Goal: Task Accomplishment & Management: Use online tool/utility

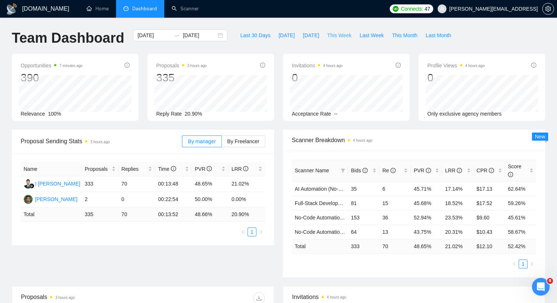
click at [344, 32] on span "This Week" at bounding box center [339, 35] width 24 height 8
type input "2025-09-15"
type input "2025-09-21"
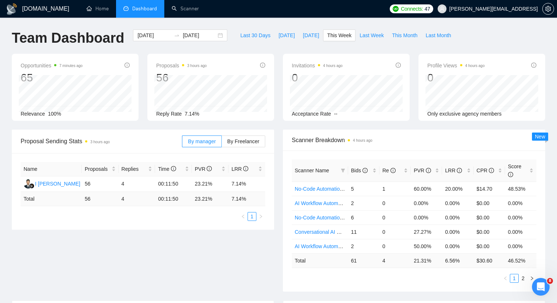
click at [384, 262] on td "4" at bounding box center [394, 260] width 31 height 14
click at [380, 278] on ul "1 2" at bounding box center [414, 278] width 244 height 9
click at [380, 35] on span "Last Week" at bounding box center [371, 35] width 24 height 8
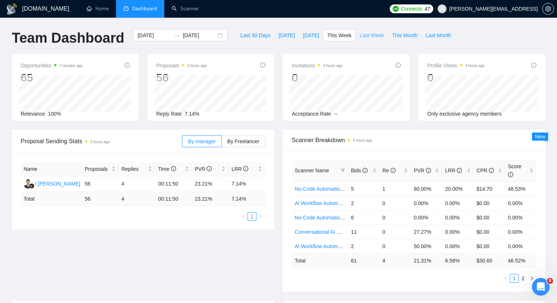
type input "2025-09-08"
type input "2025-09-14"
click at [342, 171] on icon "filter" at bounding box center [343, 170] width 4 height 4
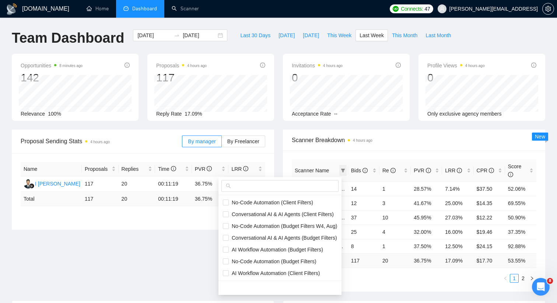
click at [343, 170] on icon "filter" at bounding box center [343, 171] width 4 height 4
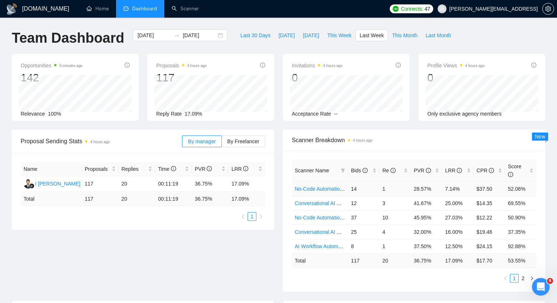
click at [309, 187] on link "No-Code Automation (Client Filters)" at bounding box center [334, 189] width 81 height 6
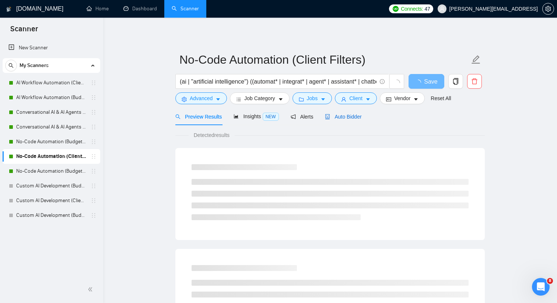
click at [354, 116] on span "Auto Bidder" at bounding box center [343, 117] width 36 height 6
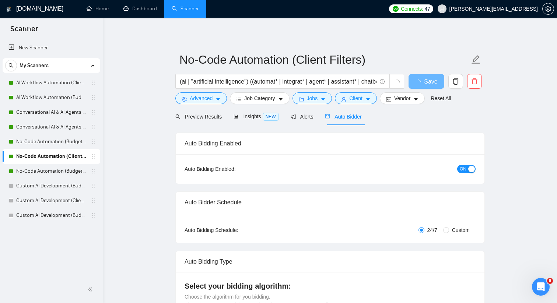
checkbox input "true"
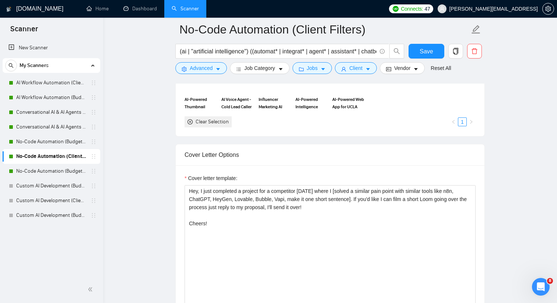
scroll to position [738, 0]
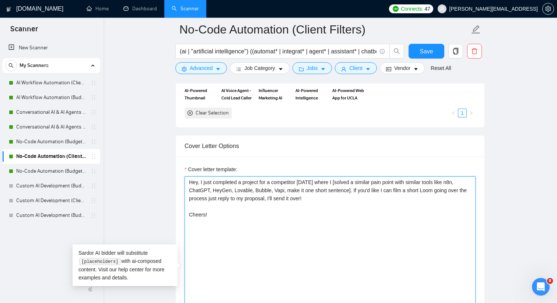
drag, startPoint x: 266, startPoint y: 229, endPoint x: 189, endPoint y: 195, distance: 83.7
click at [189, 195] on textarea "Hey, I just completed a project for a competitor two weeks ago where I [solved …" at bounding box center [329, 259] width 291 height 166
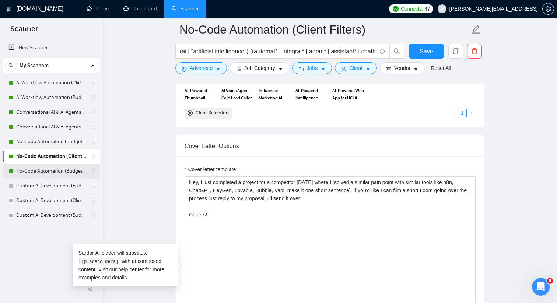
click at [47, 168] on link "No-Code Automation (Budget Filters W4, Aug)" at bounding box center [51, 171] width 70 height 15
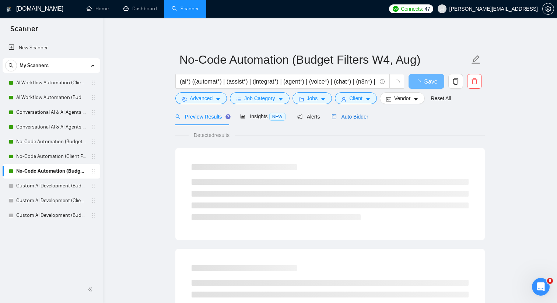
click at [349, 114] on span "Auto Bidder" at bounding box center [349, 117] width 36 height 6
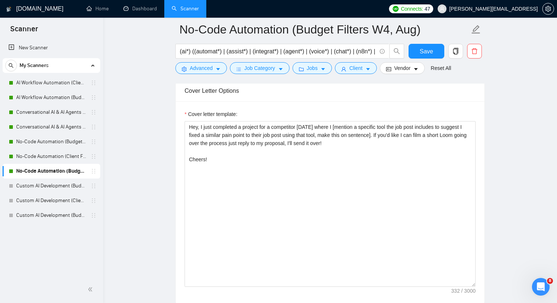
scroll to position [823, 0]
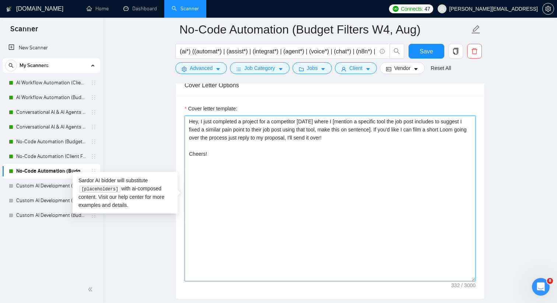
drag, startPoint x: 317, startPoint y: 171, endPoint x: 188, endPoint y: 121, distance: 137.9
click at [188, 121] on textarea "Hey, I just completed a project for a competitor two weeks ago where I [mention…" at bounding box center [329, 199] width 291 height 166
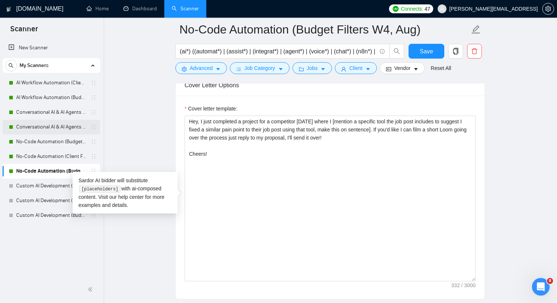
click at [71, 127] on link "Conversational AI & AI Agents (Budget Filters)" at bounding box center [51, 127] width 70 height 15
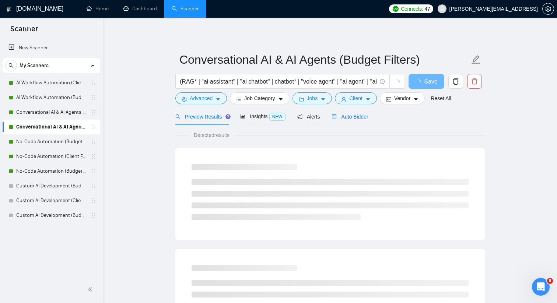
click at [362, 115] on span "Auto Bidder" at bounding box center [349, 117] width 36 height 6
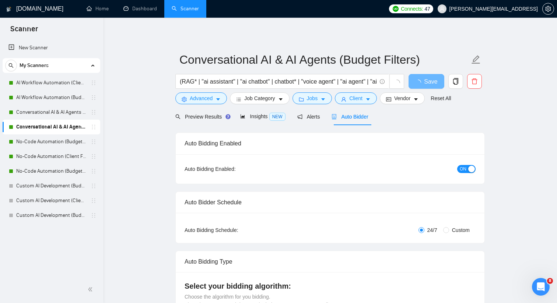
checkbox input "true"
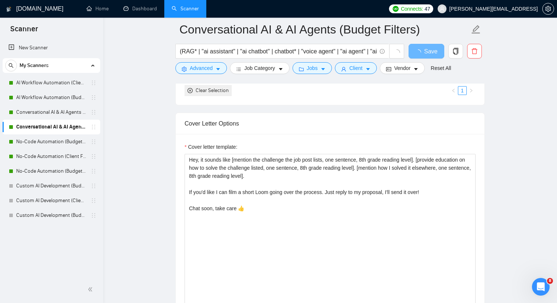
scroll to position [754, 0]
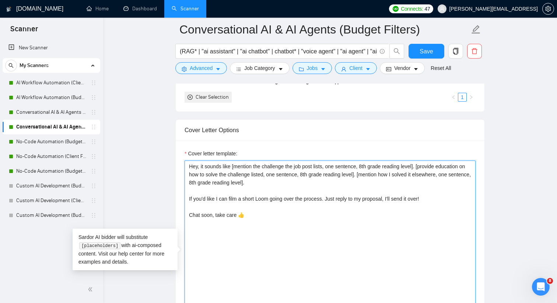
drag, startPoint x: 267, startPoint y: 198, endPoint x: 197, endPoint y: 185, distance: 71.1
click at [197, 185] on textarea "Hey, it sounds like [mention the challenge the job post lists, one sentence, 8t…" at bounding box center [329, 244] width 291 height 166
click at [260, 231] on textarea "Hey, it sounds like [mention the challenge the job post lists, one sentence, 8t…" at bounding box center [329, 244] width 291 height 166
drag, startPoint x: 260, startPoint y: 231, endPoint x: 188, endPoint y: 180, distance: 88.4
click at [188, 180] on textarea "Hey, it sounds like [mention the challenge the job post lists, one sentence, 8t…" at bounding box center [329, 244] width 291 height 166
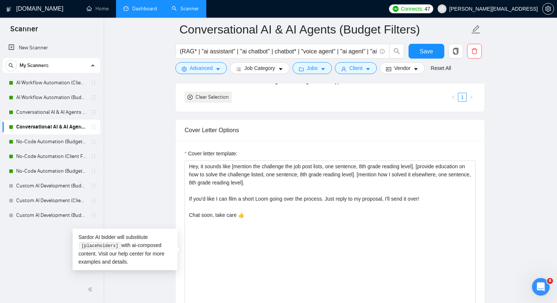
click at [143, 8] on link "Dashboard" at bounding box center [139, 9] width 33 height 6
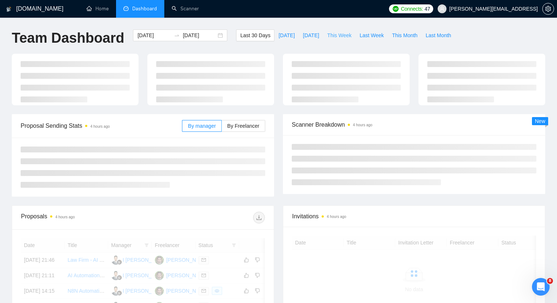
click at [338, 35] on span "This Week" at bounding box center [339, 35] width 24 height 8
type input "2025-09-15"
type input "2025-09-21"
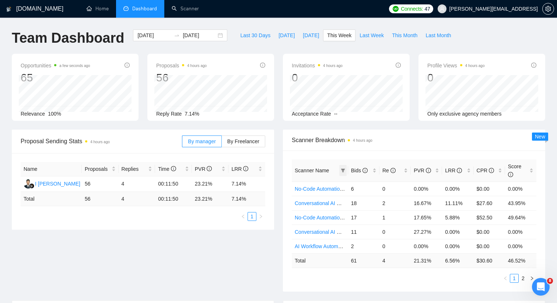
click at [341, 169] on icon "filter" at bounding box center [343, 171] width 4 height 4
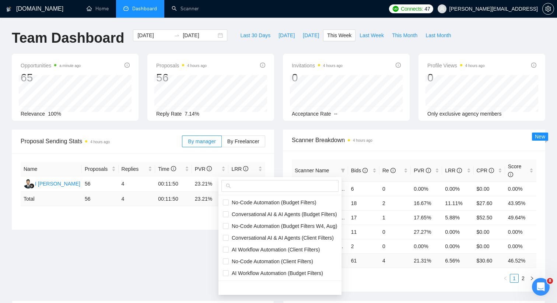
click at [348, 130] on div "Scanner Breakdown 4 hours ago" at bounding box center [414, 140] width 244 height 21
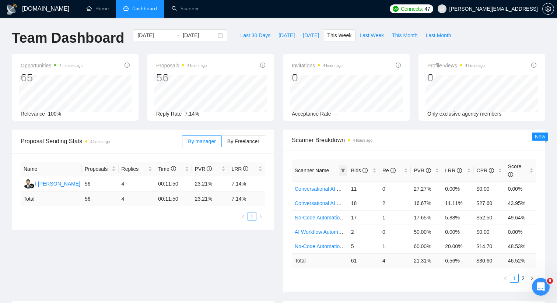
click at [344, 172] on icon "filter" at bounding box center [343, 170] width 4 height 4
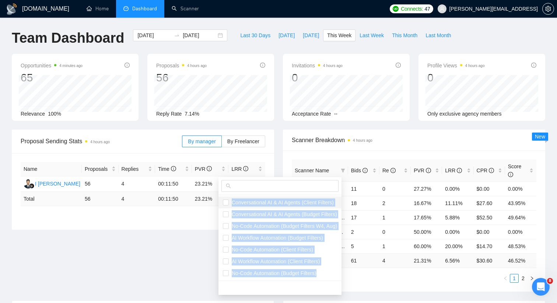
drag, startPoint x: 322, startPoint y: 272, endPoint x: 233, endPoint y: 202, distance: 113.8
click at [232, 202] on ul "Conversational AI & AI Agents (Client Filters) Conversational AI & AI Agents (B…" at bounding box center [279, 237] width 123 height 85
copy ul "Conversational AI & AI Agents (Client Filters) Conversational AI & AI Agents (B…"
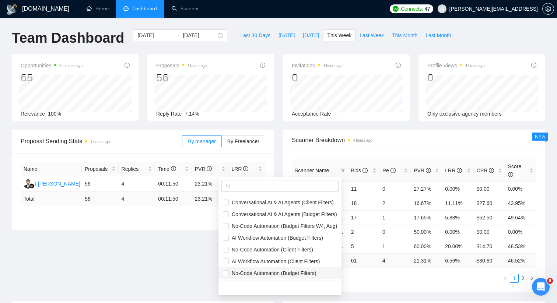
click at [382, 143] on span "Scanner Breakdown 4 hours ago" at bounding box center [414, 139] width 244 height 9
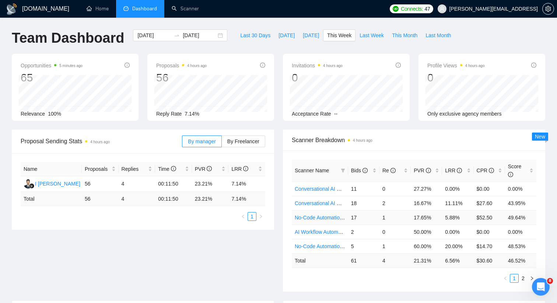
click at [327, 218] on link "No-Code Automation (Budget Filters W4, Aug)" at bounding box center [346, 218] width 105 height 6
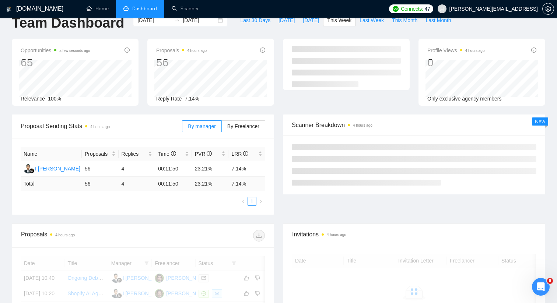
scroll to position [15, 0]
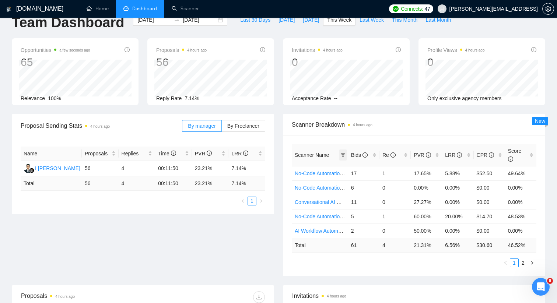
click at [342, 154] on icon "filter" at bounding box center [343, 155] width 4 height 4
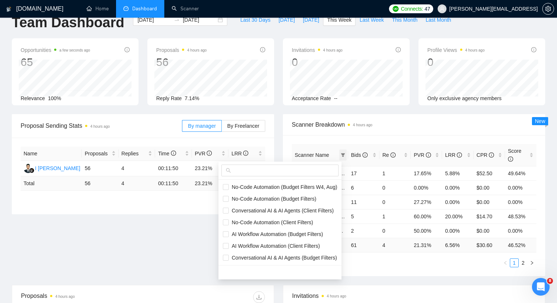
click at [342, 154] on icon "filter" at bounding box center [343, 155] width 4 height 4
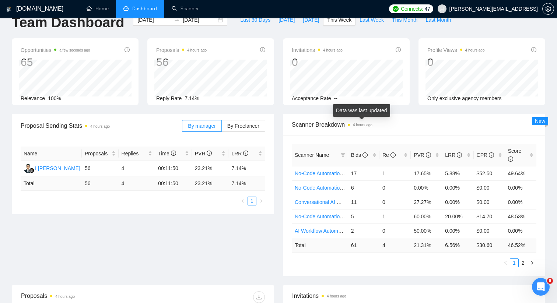
click at [389, 127] on span "Scanner Breakdown 4 hours ago" at bounding box center [414, 124] width 244 height 9
click at [525, 263] on link "2" at bounding box center [523, 263] width 8 height 8
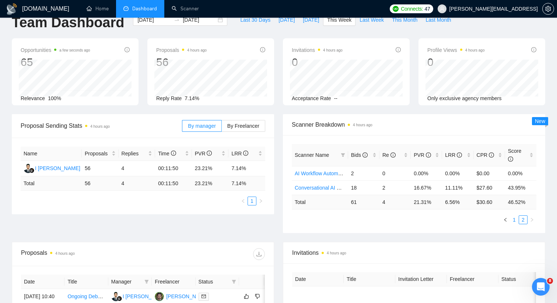
click at [511, 219] on link "1" at bounding box center [514, 220] width 8 height 8
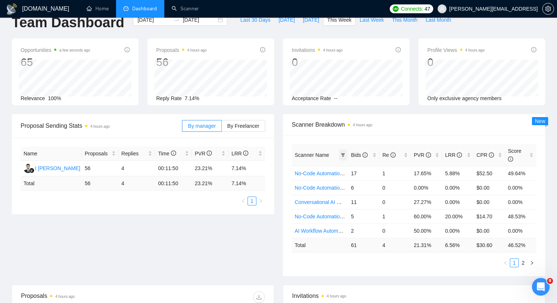
click at [345, 155] on span at bounding box center [342, 154] width 7 height 11
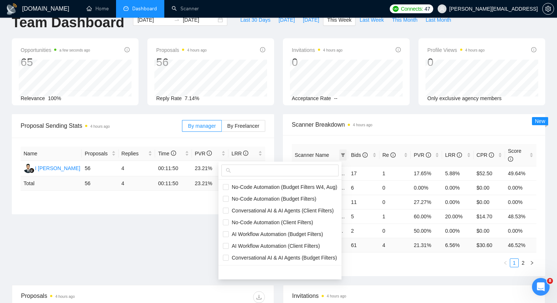
click at [345, 155] on span at bounding box center [342, 154] width 7 height 11
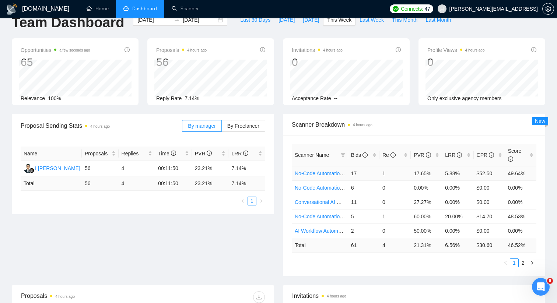
click at [331, 172] on link "No-Code Automation (Budget Filters W4, Aug)" at bounding box center [346, 173] width 105 height 6
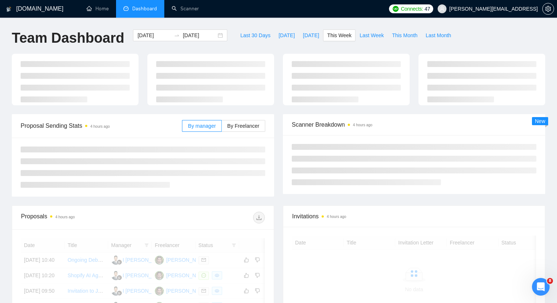
scroll to position [15, 0]
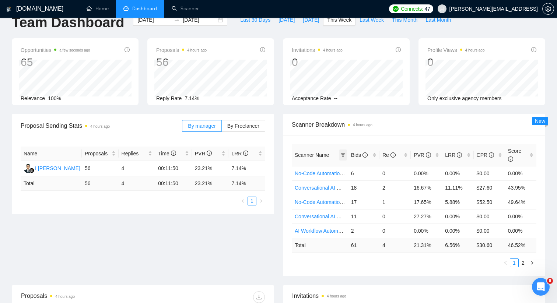
click at [342, 154] on icon "filter" at bounding box center [343, 155] width 4 height 4
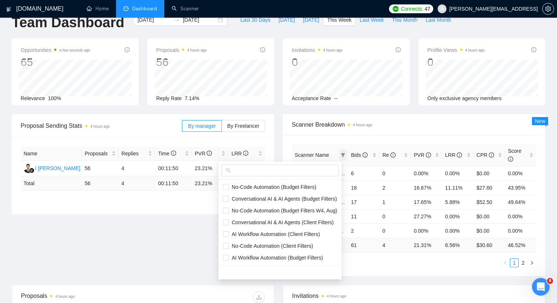
click at [342, 154] on icon "filter" at bounding box center [343, 155] width 4 height 4
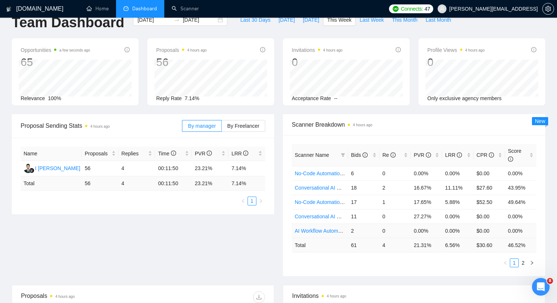
click at [333, 230] on link "AI Workflow Automation (Client Filters)" at bounding box center [338, 231] width 88 height 6
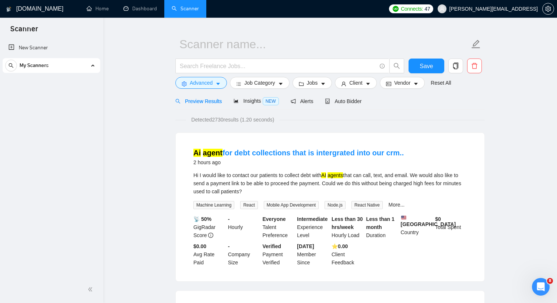
scroll to position [119, 0]
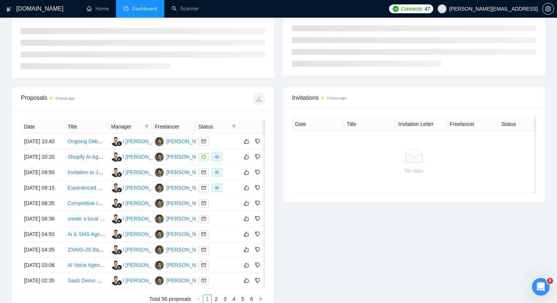
scroll to position [15, 0]
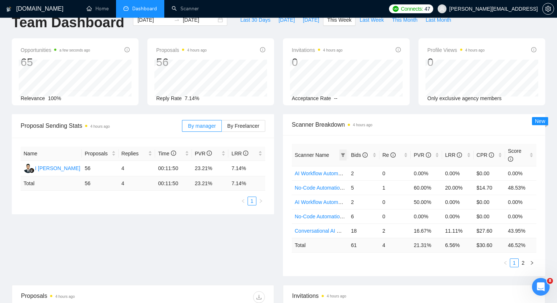
click at [342, 152] on span at bounding box center [342, 154] width 7 height 11
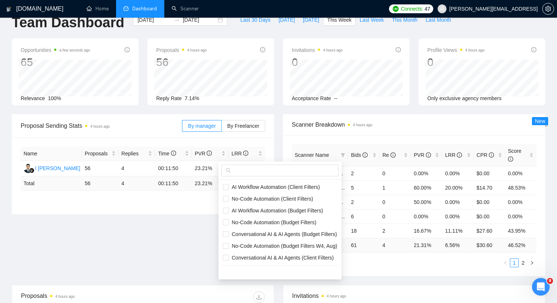
click at [204, 257] on div "Proposal Sending Stats 4 hours ago By manager By Freelancer Name Proposals Repl…" at bounding box center [278, 199] width 542 height 171
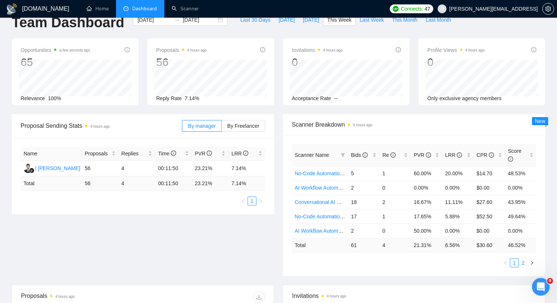
click at [521, 262] on link "2" at bounding box center [523, 263] width 8 height 8
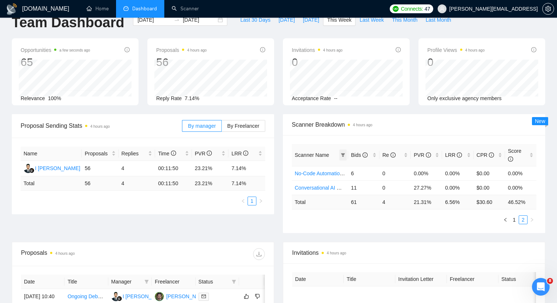
click at [339, 152] on span at bounding box center [342, 154] width 7 height 11
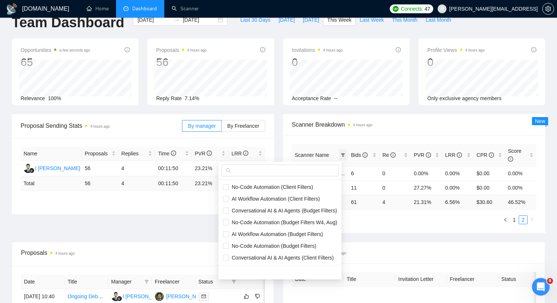
click at [339, 152] on span at bounding box center [342, 154] width 7 height 11
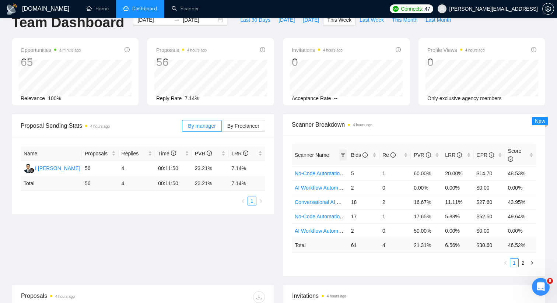
click at [339, 152] on span at bounding box center [342, 154] width 7 height 11
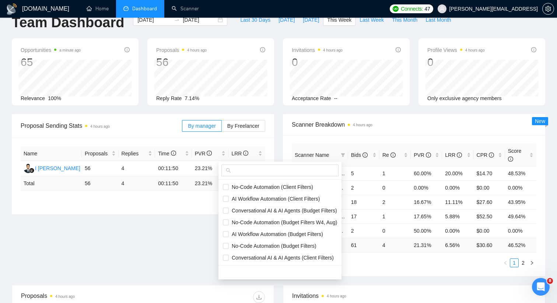
click at [323, 154] on span "Scanner Name" at bounding box center [311, 155] width 34 height 6
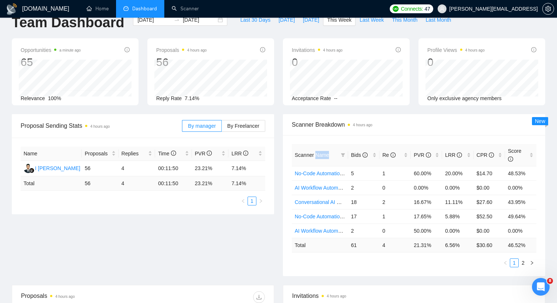
click at [323, 154] on span "Scanner Name" at bounding box center [311, 155] width 34 height 6
click at [343, 140] on div "Scanner Name Bids Re PVR LRR CPR Score No-Code Automation (Client Filters) 5 1 …" at bounding box center [414, 205] width 262 height 141
click at [408, 156] on div "Re" at bounding box center [394, 155] width 25 height 8
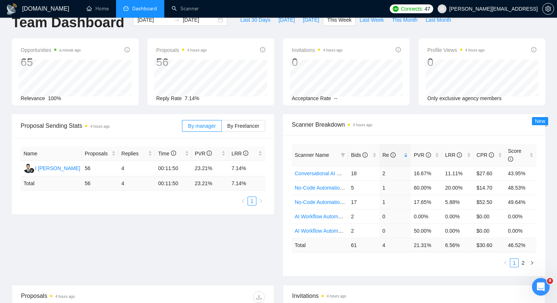
click at [428, 140] on div "Scanner Name Bids Re PVR LRR CPR Score Conversational AI & AI Agents (Budget Fi…" at bounding box center [414, 205] width 262 height 141
click at [433, 124] on span "Scanner Breakdown 4 hours ago" at bounding box center [414, 124] width 244 height 9
click at [281, 114] on div "Opportunities 3 minutes ago 65 Relevance 100% Proposals 4 hours ago 56 2025-09-…" at bounding box center [278, 76] width 542 height 76
click at [525, 262] on link "2" at bounding box center [523, 263] width 8 height 8
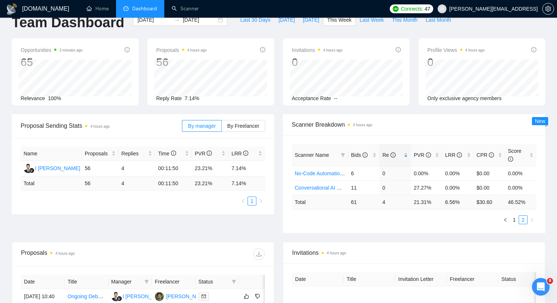
click at [437, 239] on div "Proposal Sending Stats 4 hours ago By manager By Freelancer Name Proposals Repl…" at bounding box center [278, 178] width 542 height 128
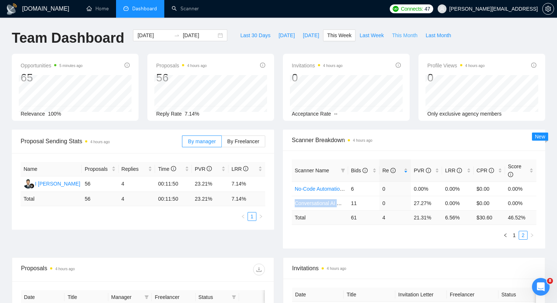
click at [407, 37] on span "This Month" at bounding box center [404, 35] width 25 height 8
type input "[DATE]"
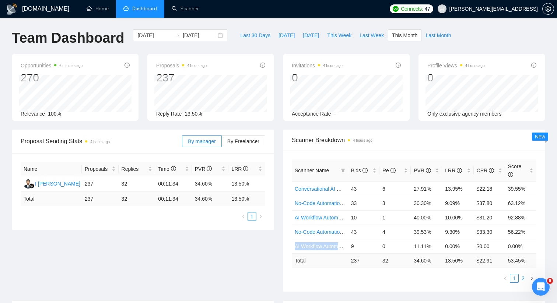
click at [521, 276] on link "2" at bounding box center [523, 278] width 8 height 8
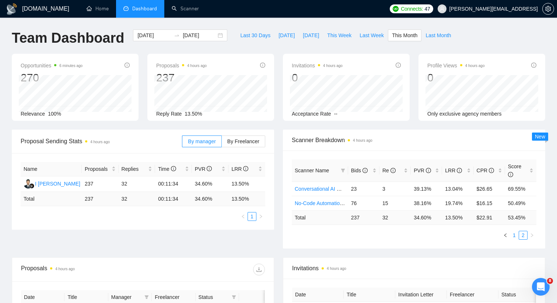
click at [516, 236] on link "1" at bounding box center [514, 235] width 8 height 8
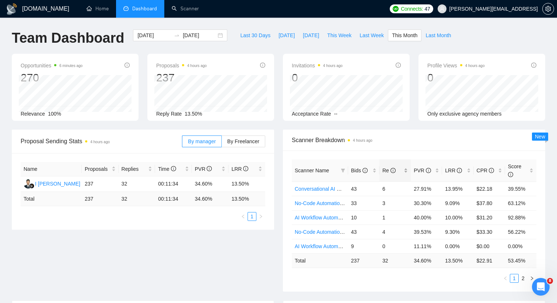
click at [403, 168] on div "Re" at bounding box center [394, 170] width 25 height 8
click at [523, 276] on link "2" at bounding box center [523, 278] width 8 height 8
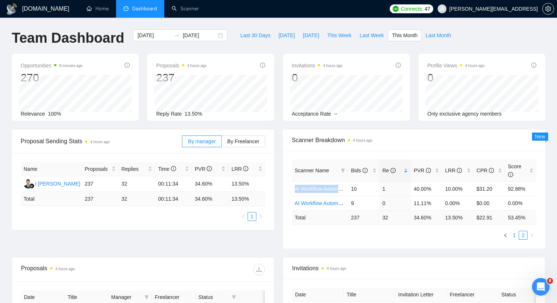
click at [515, 234] on link "1" at bounding box center [514, 235] width 8 height 8
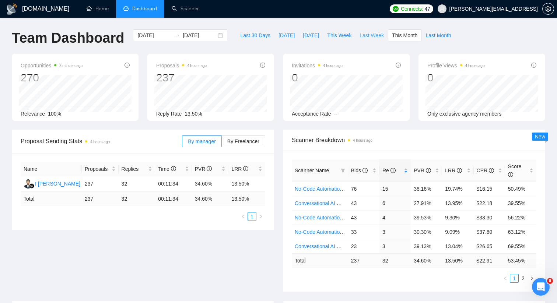
click at [365, 34] on span "Last Week" at bounding box center [371, 35] width 24 height 8
type input "2025-09-08"
type input "2025-09-14"
click at [406, 170] on div "Re" at bounding box center [394, 170] width 25 height 8
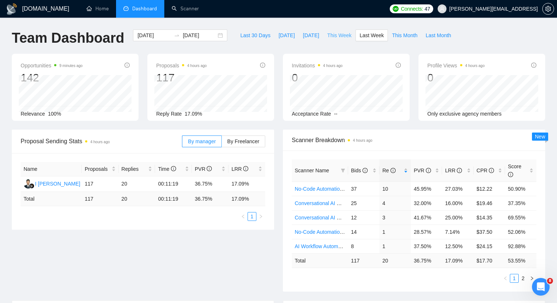
click at [343, 38] on span "This Week" at bounding box center [339, 35] width 24 height 8
type input "2025-09-15"
type input "2025-09-21"
click at [401, 170] on span "Re" at bounding box center [392, 170] width 20 height 8
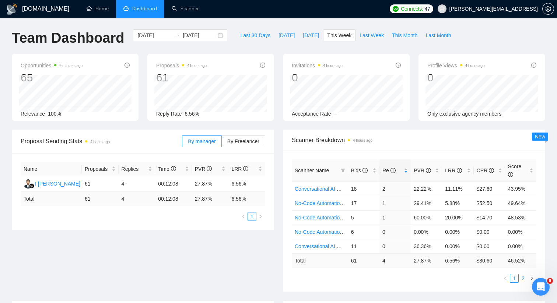
click at [522, 278] on link "2" at bounding box center [523, 278] width 8 height 8
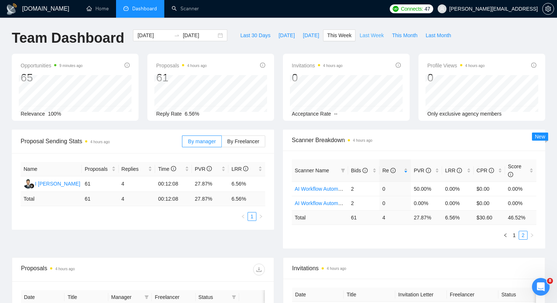
click at [369, 38] on span "Last Week" at bounding box center [371, 35] width 24 height 8
type input "2025-09-08"
type input "2025-09-14"
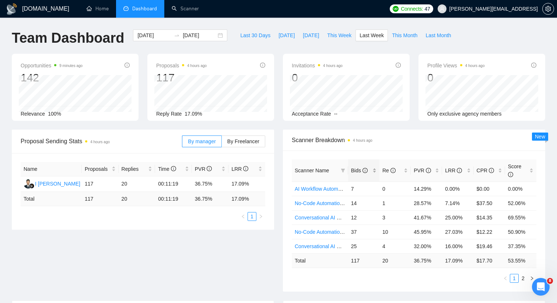
click at [376, 170] on div "Bids" at bounding box center [363, 170] width 25 height 8
click at [525, 278] on link "2" at bounding box center [523, 278] width 8 height 8
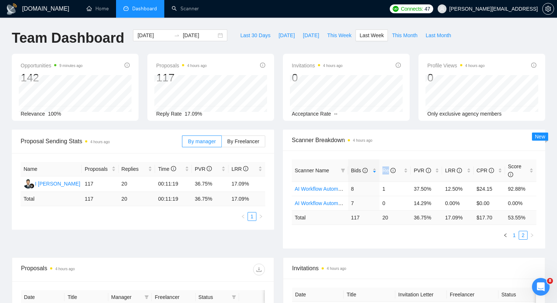
click at [515, 234] on link "1" at bounding box center [514, 235] width 8 height 8
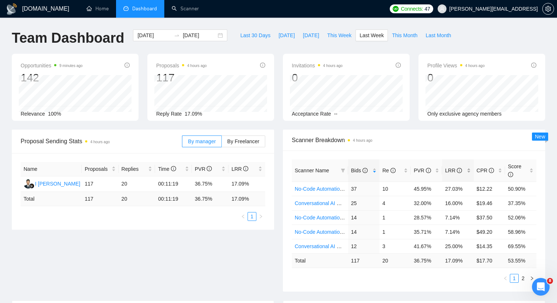
click at [468, 169] on div "LRR" at bounding box center [457, 170] width 25 height 8
click at [469, 169] on div "LRR" at bounding box center [457, 170] width 25 height 8
click at [522, 276] on link "2" at bounding box center [523, 278] width 8 height 8
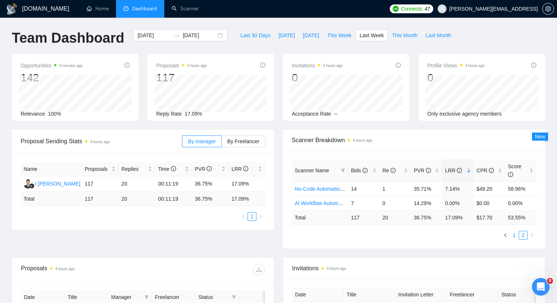
click at [512, 237] on link "1" at bounding box center [514, 235] width 8 height 8
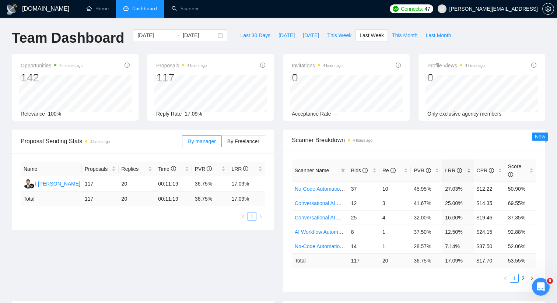
click at [267, 246] on div "Proposal Sending Stats 4 hours ago By manager By Freelancer Name Proposals Repl…" at bounding box center [278, 215] width 542 height 171
click at [529, 172] on div "Score" at bounding box center [520, 170] width 25 height 16
click at [522, 276] on link "2" at bounding box center [523, 278] width 8 height 8
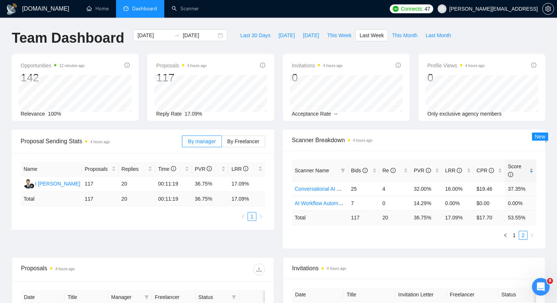
click at [525, 166] on span "Score" at bounding box center [518, 170] width 20 height 16
click at [529, 167] on div "Score" at bounding box center [520, 170] width 25 height 16
click at [335, 204] on link "AI Workflow Automation (Client Filters)" at bounding box center [338, 203] width 88 height 6
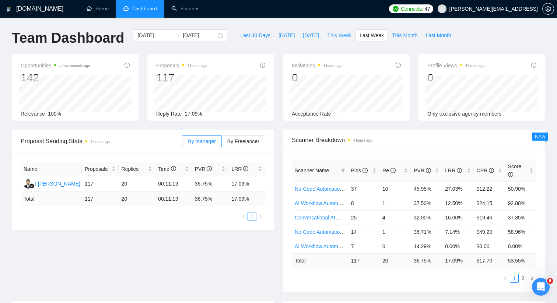
click at [345, 38] on span "This Week" at bounding box center [339, 35] width 24 height 8
type input "2025-09-15"
type input "2025-09-21"
click at [470, 172] on div "LRR" at bounding box center [457, 170] width 25 height 8
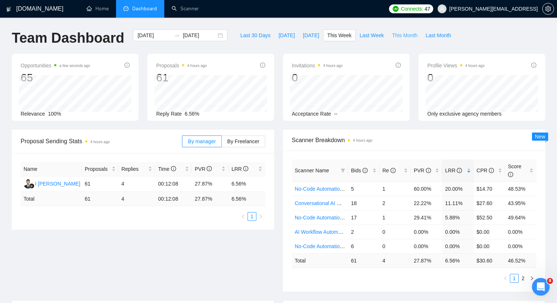
click at [392, 35] on button "This Month" at bounding box center [404, 35] width 33 height 12
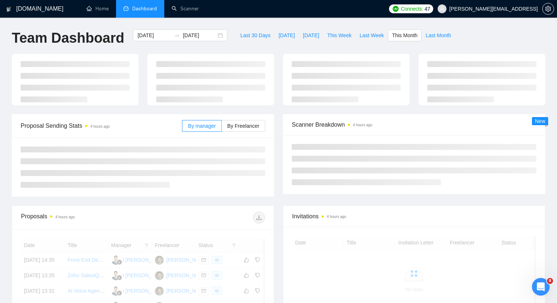
type input "2025-09-01"
type input "2025-09-30"
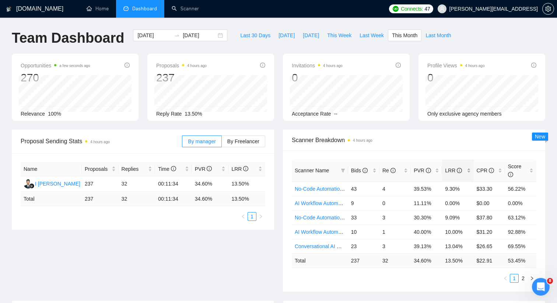
click at [468, 170] on div "LRR" at bounding box center [457, 170] width 25 height 8
click at [531, 171] on div "Score" at bounding box center [520, 170] width 25 height 16
click at [183, 12] on link "Scanner" at bounding box center [185, 9] width 27 height 6
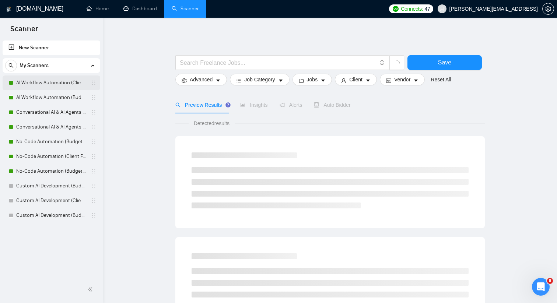
click at [73, 82] on link "AI Workflow Automation (Client Filters)" at bounding box center [51, 82] width 70 height 15
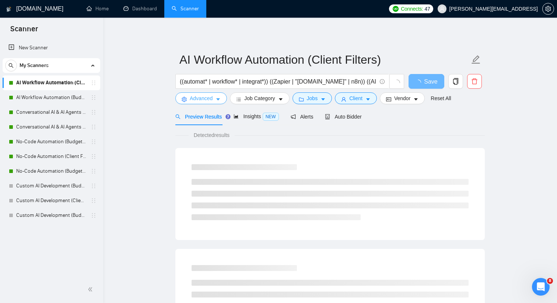
click at [219, 99] on icon "caret-down" at bounding box center [218, 100] width 4 height 2
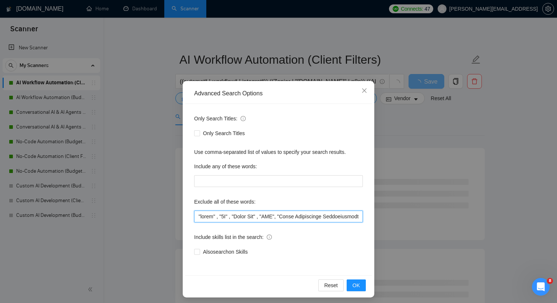
click at [198, 215] on input "text" at bounding box center [278, 217] width 169 height 12
drag, startPoint x: 218, startPoint y: 217, endPoint x: 193, endPoint y: 216, distance: 25.0
click at [193, 216] on div "Only Search Titles: Only Search Titles Use comma-separated list of values to sp…" at bounding box center [278, 190] width 186 height 172
type input ""azure", "video" , "3D" , "Quick Fix" , "SEO", "Sales Development Representativ…"
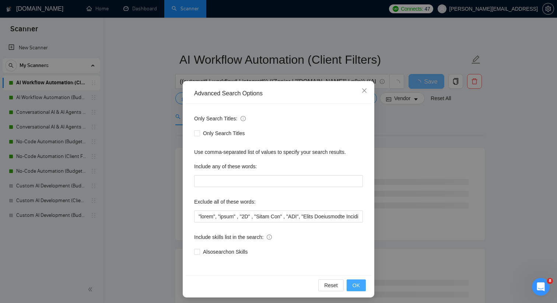
click at [357, 282] on span "OK" at bounding box center [355, 285] width 7 height 8
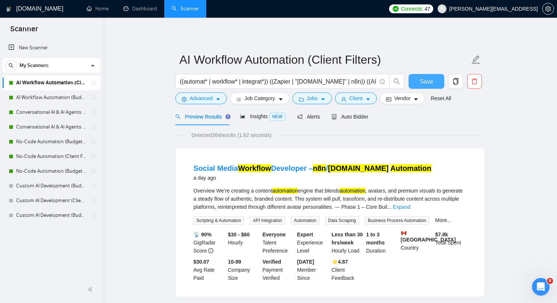
click at [428, 80] on span "Save" at bounding box center [425, 81] width 13 height 9
click at [52, 97] on link "AI Workflow Automation (Budget Filters)" at bounding box center [51, 97] width 70 height 15
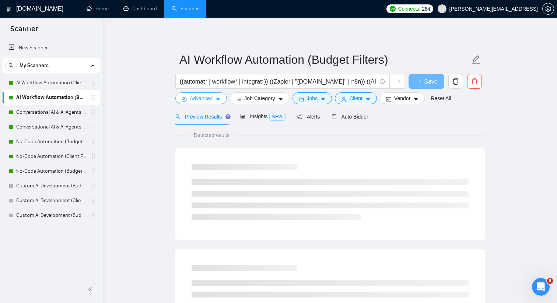
click at [191, 97] on span "Advanced" at bounding box center [201, 98] width 23 height 8
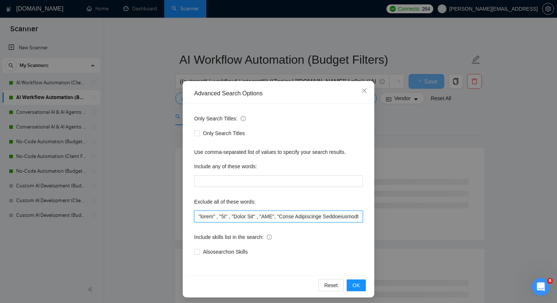
click at [198, 217] on input "text" at bounding box center [278, 217] width 169 height 12
paste input ""azure","
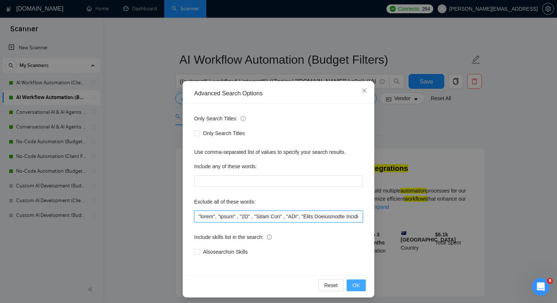
type input ""azure", "video" , "3D" , "Quick Fix" , "SEO", "Sales Development Representativ…"
click at [352, 283] on span "OK" at bounding box center [355, 285] width 7 height 8
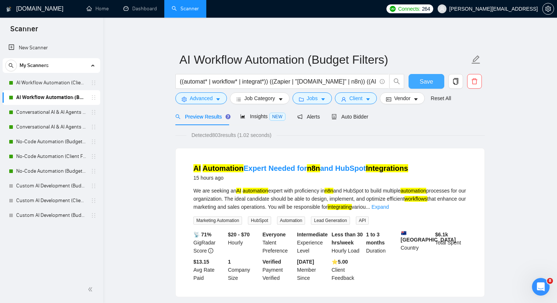
click at [432, 81] on span "Save" at bounding box center [425, 81] width 13 height 9
click at [64, 116] on link "Conversational AI & AI Agents (Client Filters)" at bounding box center [51, 112] width 70 height 15
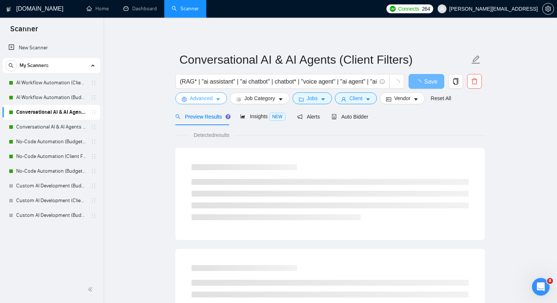
click at [221, 99] on icon "caret-down" at bounding box center [217, 99] width 5 height 5
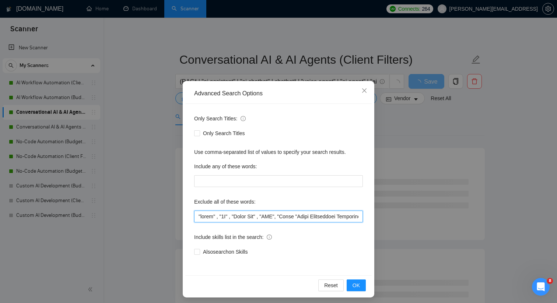
click at [197, 215] on input "text" at bounding box center [278, 217] width 169 height 12
paste input ""azure","
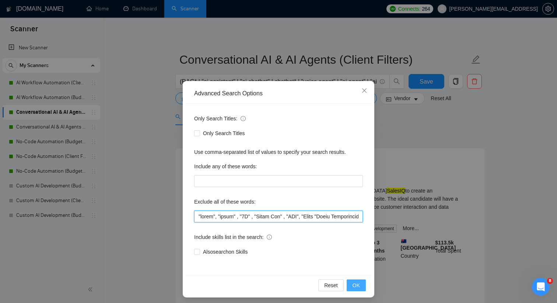
type input ""azure", "video" , "3D" , "Quick Fix" , "SEO", "Sales "Sales Development Repres…"
click at [358, 282] on span "OK" at bounding box center [355, 285] width 7 height 8
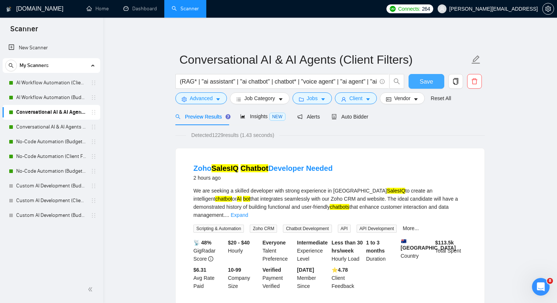
click at [427, 82] on span "Save" at bounding box center [425, 81] width 13 height 9
click at [60, 128] on link "Conversational AI & AI Agents (Budget Filters)" at bounding box center [51, 127] width 70 height 15
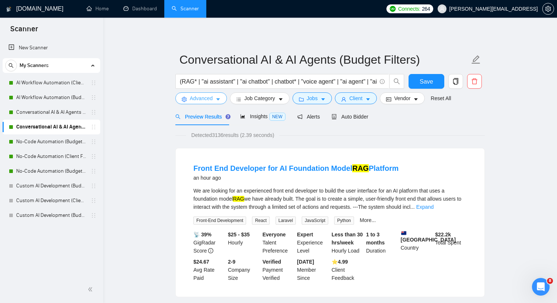
click at [222, 98] on button "Advanced" at bounding box center [201, 98] width 52 height 12
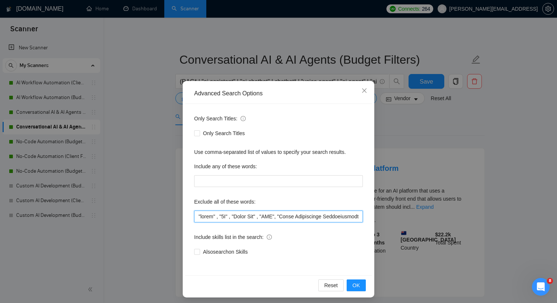
click at [198, 215] on input "text" at bounding box center [278, 217] width 169 height 12
paste input ""azure","
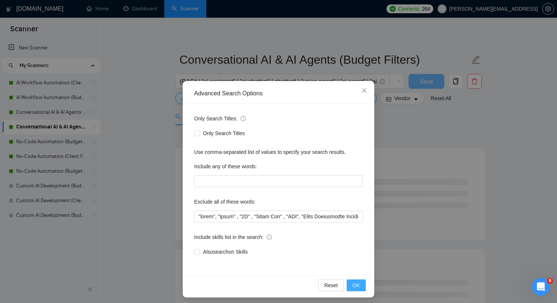
click at [356, 285] on span "OK" at bounding box center [355, 285] width 7 height 8
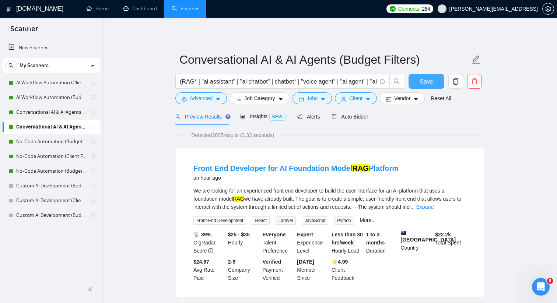
click at [420, 82] on span "Save" at bounding box center [425, 81] width 13 height 9
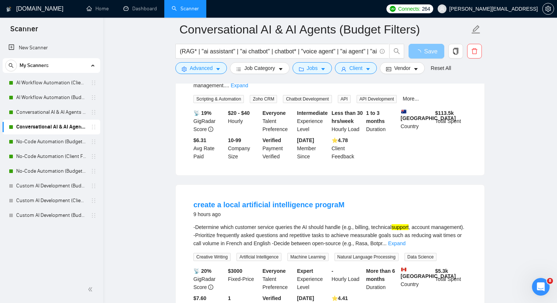
scroll to position [325, 0]
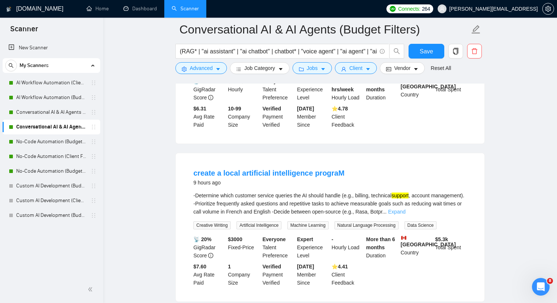
click at [405, 209] on link "Expand" at bounding box center [396, 212] width 17 height 6
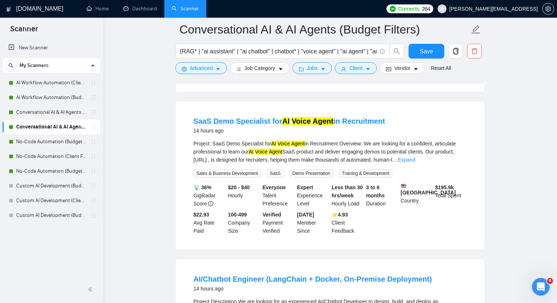
scroll to position [642, 0]
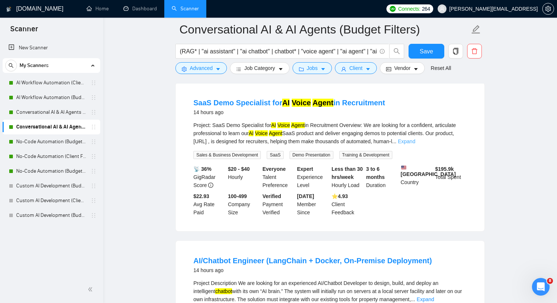
click at [415, 139] on link "Expand" at bounding box center [406, 141] width 17 height 6
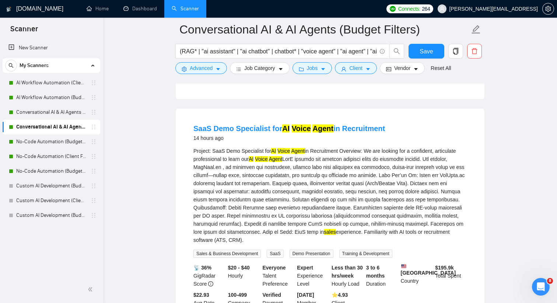
scroll to position [616, 0]
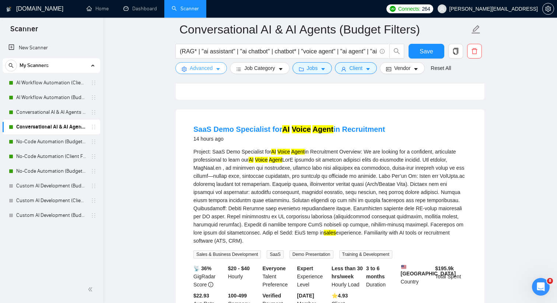
click at [219, 68] on icon "caret-down" at bounding box center [218, 69] width 4 height 2
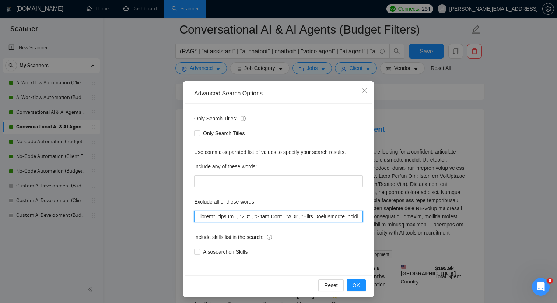
click at [198, 216] on input "text" at bounding box center [278, 217] width 169 height 12
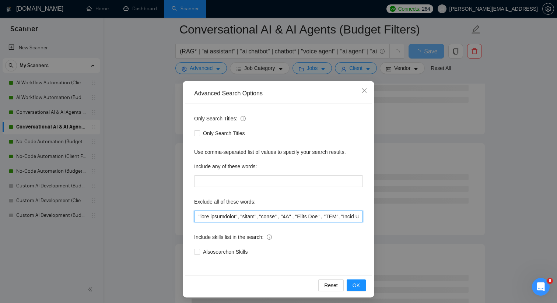
drag, startPoint x: 262, startPoint y: 216, endPoint x: 196, endPoint y: 217, distance: 66.3
click at [196, 217] on input "text" at bounding box center [278, 217] width 169 height 12
type input ""demo specialist", "azure", "video" , "3D" , "Quick Fix" , "SEO", "Sales Develo…"
click at [357, 283] on span "OK" at bounding box center [355, 285] width 7 height 8
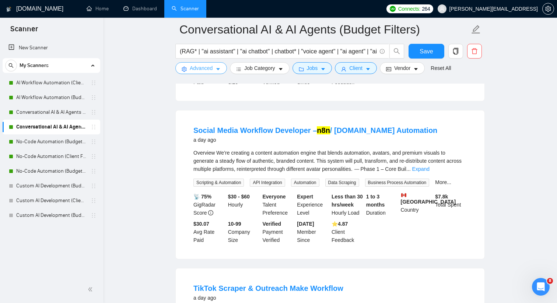
scroll to position [1331, 0]
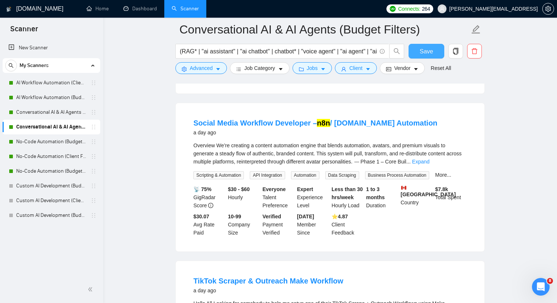
click at [415, 49] on button "Save" at bounding box center [426, 51] width 36 height 15
click at [67, 143] on link "No-Code Automation (Budget Filters)" at bounding box center [51, 141] width 70 height 15
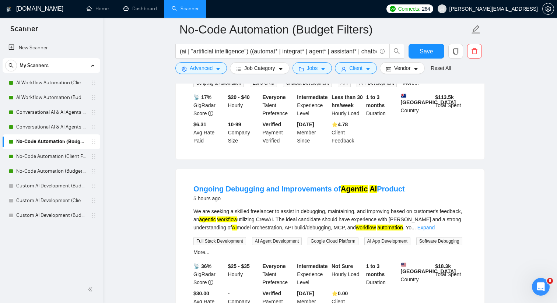
scroll to position [142, 0]
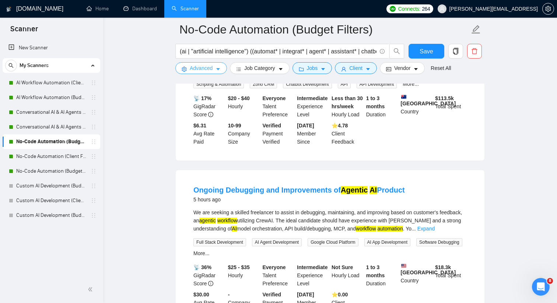
click at [212, 71] on span "Advanced" at bounding box center [201, 68] width 23 height 8
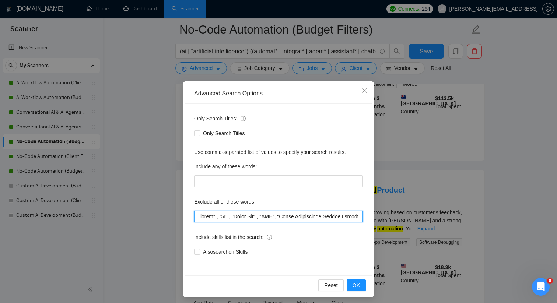
click at [199, 216] on input "text" at bounding box center [278, 217] width 169 height 12
paste input ""demo specialist", "azure","
click at [198, 215] on input "text" at bounding box center [278, 217] width 169 height 12
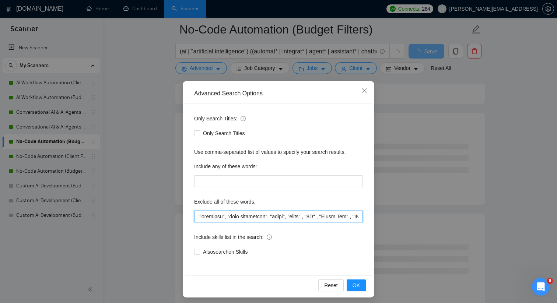
drag, startPoint x: 294, startPoint y: 215, endPoint x: 191, endPoint y: 215, distance: 103.4
click at [191, 215] on div "Only Search Titles: Only Search Titles Use comma-separated list of values to sp…" at bounding box center [278, 190] width 186 height 172
click at [357, 286] on span "OK" at bounding box center [355, 285] width 7 height 8
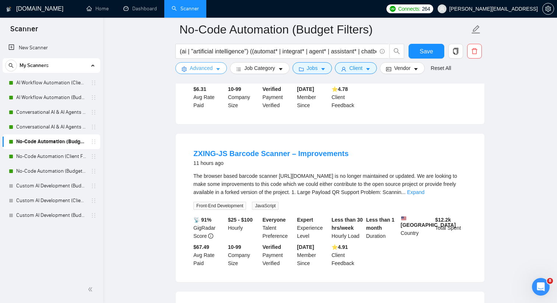
scroll to position [182, 0]
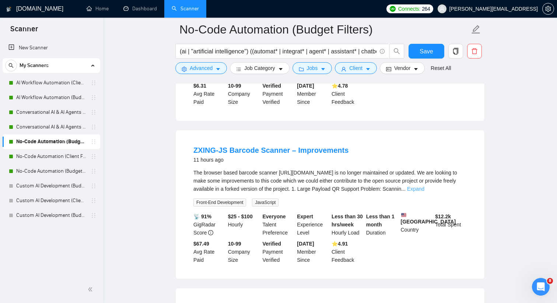
click at [424, 188] on link "Expand" at bounding box center [415, 189] width 17 height 6
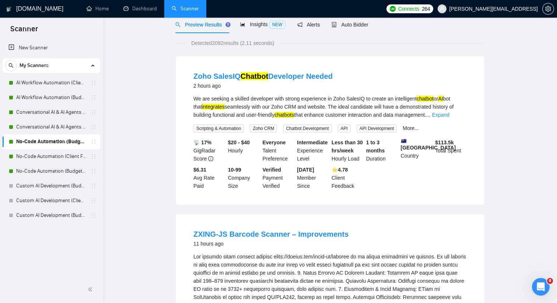
scroll to position [0, 0]
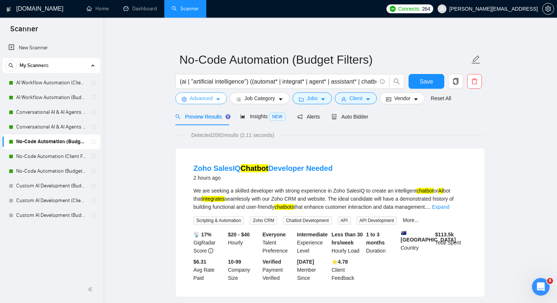
click at [198, 99] on span "Advanced" at bounding box center [201, 98] width 23 height 8
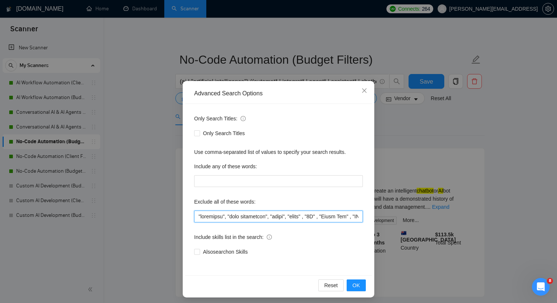
click at [198, 216] on input "text" at bounding box center [278, 217] width 169 height 12
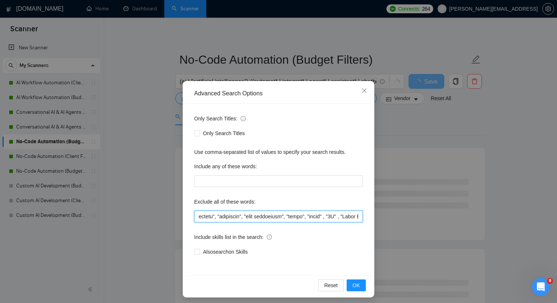
drag, startPoint x: 352, startPoint y: 215, endPoint x: 360, endPoint y: 215, distance: 8.1
click at [360, 215] on input "text" at bounding box center [278, 217] width 169 height 12
click at [300, 220] on input "text" at bounding box center [278, 217] width 169 height 12
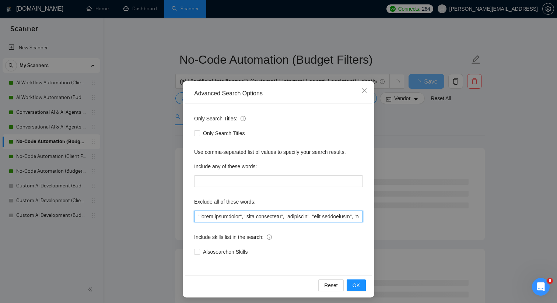
drag, startPoint x: 298, startPoint y: 217, endPoint x: 192, endPoint y: 220, distance: 105.7
click at [192, 220] on div "Only Search Titles: Only Search Titles Use comma-separated list of values to sp…" at bounding box center [278, 190] width 186 height 172
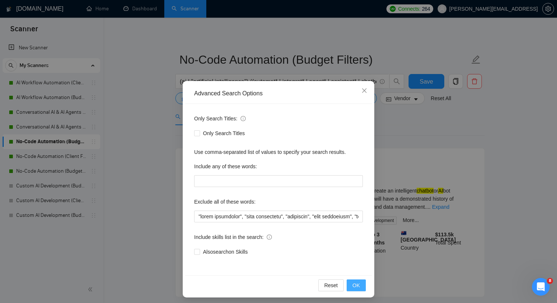
click at [363, 288] on button "OK" at bounding box center [355, 285] width 19 height 12
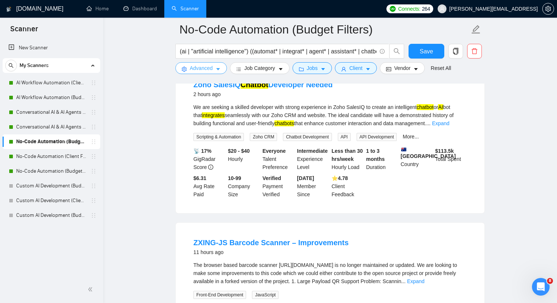
scroll to position [83, 0]
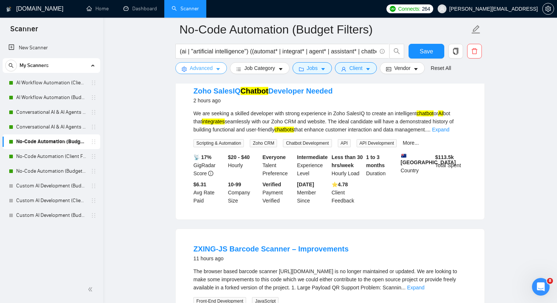
click at [217, 67] on icon "caret-down" at bounding box center [217, 69] width 5 height 5
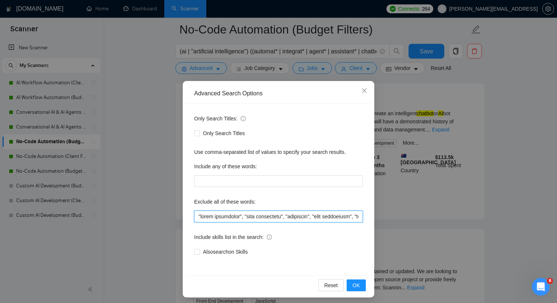
click at [199, 216] on input "text" at bounding box center [278, 217] width 169 height 12
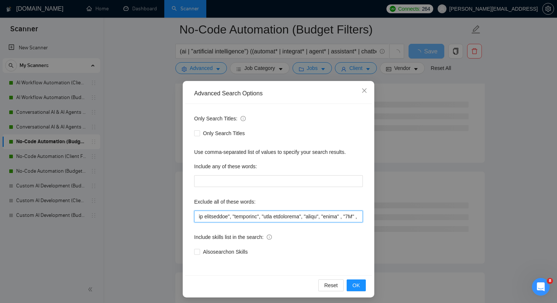
scroll to position [0, 102]
drag, startPoint x: 198, startPoint y: 216, endPoint x: 327, endPoint y: 218, distance: 128.9
click at [327, 218] on input "text" at bounding box center [278, 217] width 169 height 12
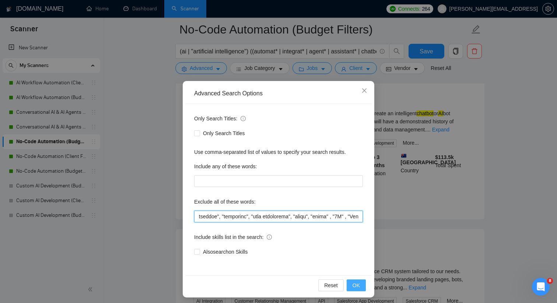
type input ""improvements", "quick turnaround", "fast turnaround", "debugging", "demo speci…"
click at [357, 283] on span "OK" at bounding box center [355, 285] width 7 height 8
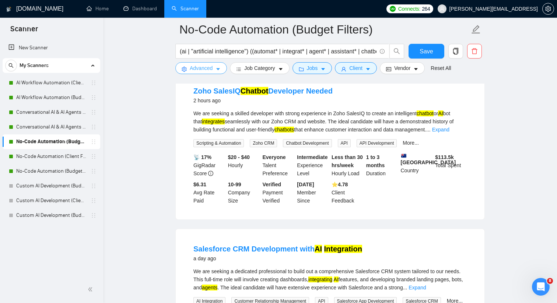
scroll to position [0, 0]
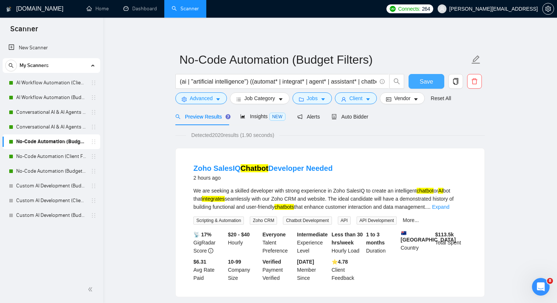
click at [429, 82] on span "Save" at bounding box center [425, 81] width 13 height 9
click at [71, 169] on link "No-Code Automation (Budget Filters W4, Aug)" at bounding box center [51, 171] width 70 height 15
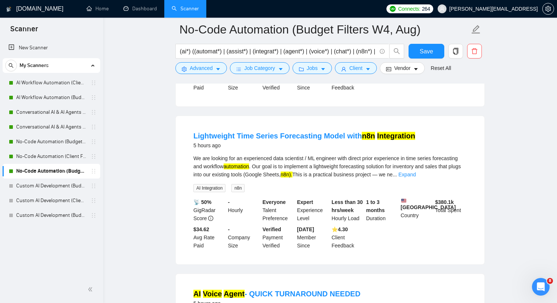
scroll to position [197, 0]
click at [416, 172] on link "Expand" at bounding box center [406, 174] width 17 height 6
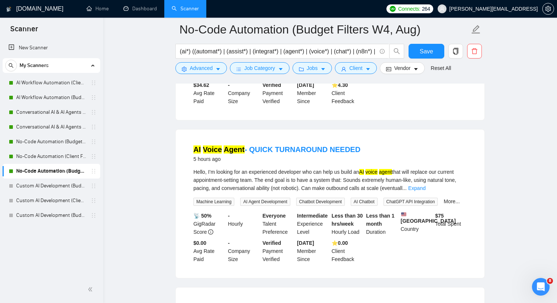
scroll to position [406, 0]
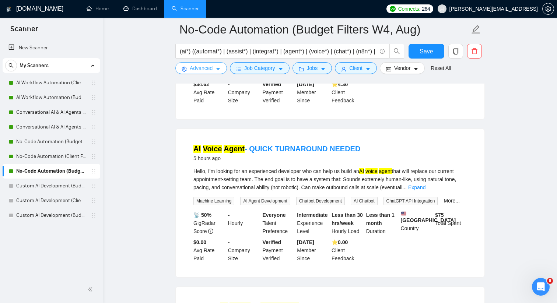
click at [198, 68] on span "Advanced" at bounding box center [201, 68] width 23 height 8
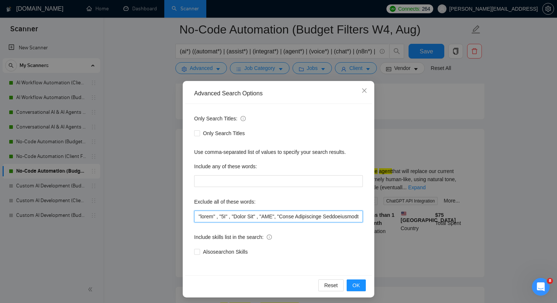
click at [198, 215] on input "text" at bounding box center [278, 217] width 169 height 12
paste input ""improvements", "quick turnaround", "fast turnaround", "debugging", "demo speci…"
drag, startPoint x: 216, startPoint y: 215, endPoint x: 172, endPoint y: 215, distance: 43.8
click at [172, 215] on div "Advanced Search Options Only Search Titles: Only Search Titles Use comma-separa…" at bounding box center [278, 151] width 557 height 303
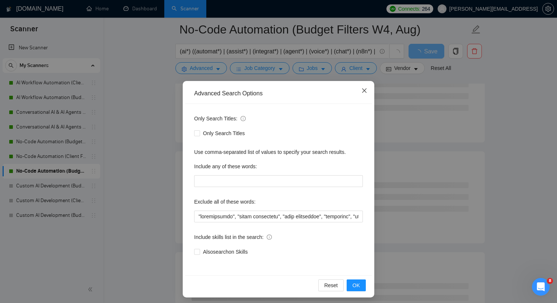
click at [367, 90] on span "Close" at bounding box center [364, 91] width 20 height 20
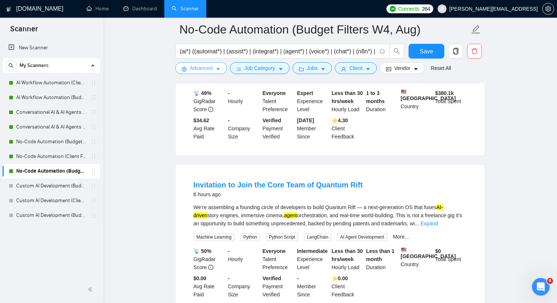
scroll to position [474, 0]
click at [438, 226] on link "Expand" at bounding box center [428, 223] width 17 height 6
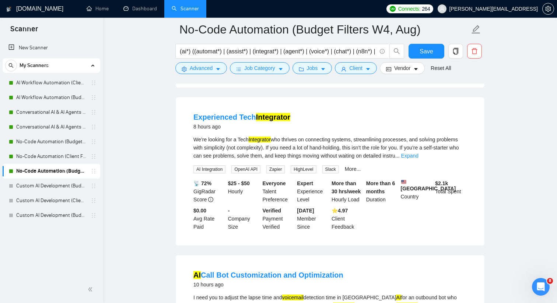
scroll to position [814, 0]
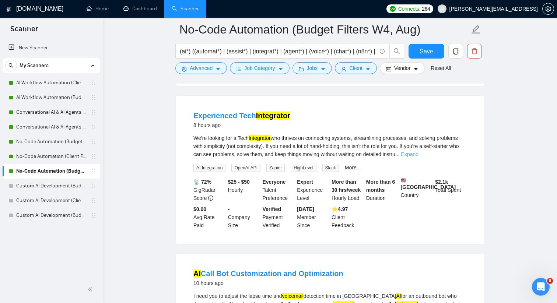
click at [418, 157] on link "Expand" at bounding box center [409, 154] width 17 height 6
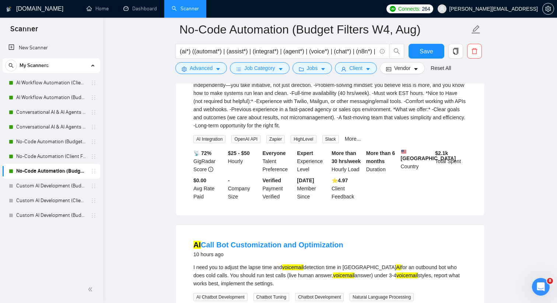
scroll to position [933, 0]
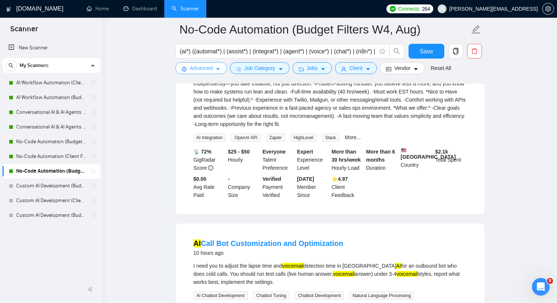
click at [216, 69] on icon "caret-down" at bounding box center [217, 69] width 5 height 5
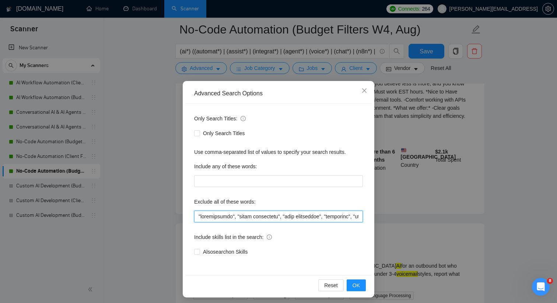
click at [198, 216] on input "text" at bounding box center [278, 217] width 169 height 12
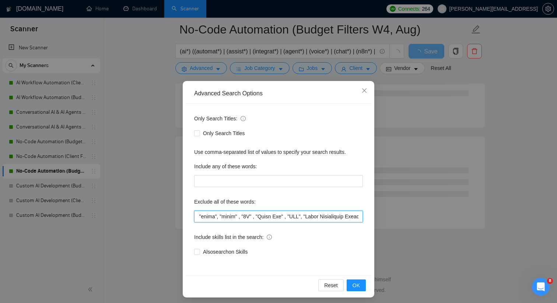
scroll to position [0, 246]
drag, startPoint x: 197, startPoint y: 216, endPoint x: 233, endPoint y: 219, distance: 36.2
click at [233, 219] on input "text" at bounding box center [278, 217] width 169 height 12
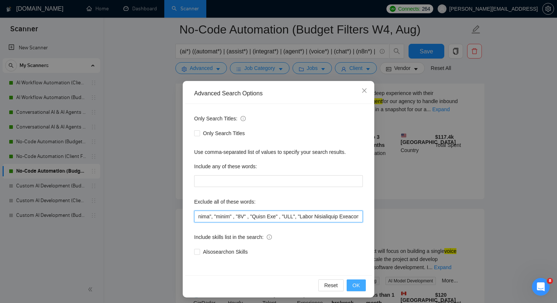
type input ""fast-paced agency", "improvements", "quick turnaround", "fast turnaround", "de…"
click at [352, 282] on button "OK" at bounding box center [355, 285] width 19 height 12
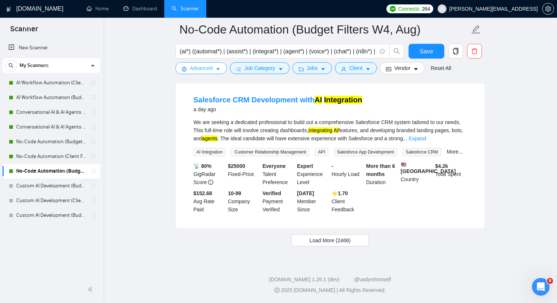
scroll to position [1573, 0]
click at [331, 237] on span "Load More (2466)" at bounding box center [329, 240] width 41 height 8
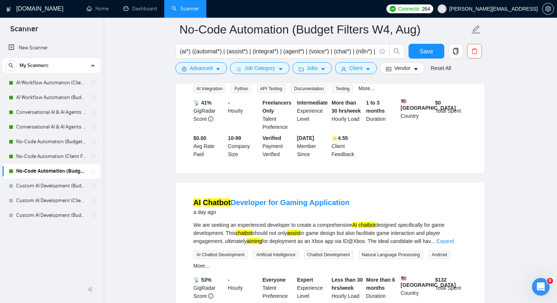
scroll to position [1749, 0]
click at [409, 78] on link "Expand" at bounding box center [400, 76] width 17 height 6
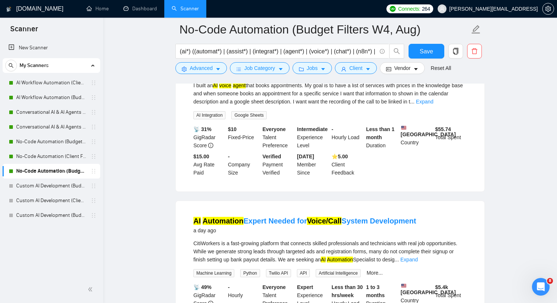
scroll to position [2130, 0]
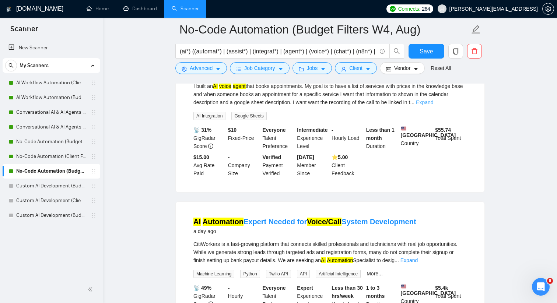
click at [433, 105] on link "Expand" at bounding box center [424, 102] width 17 height 6
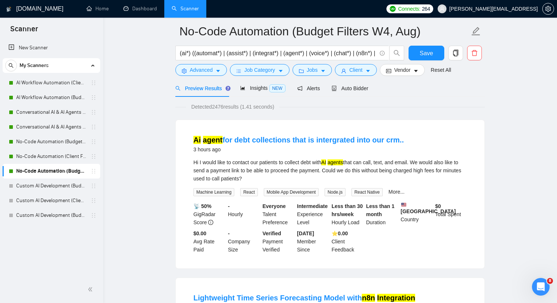
scroll to position [0, 0]
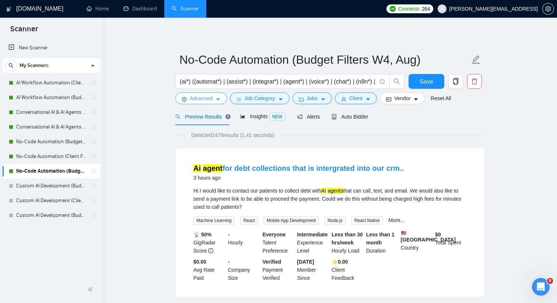
click at [211, 100] on span "Advanced" at bounding box center [201, 98] width 23 height 8
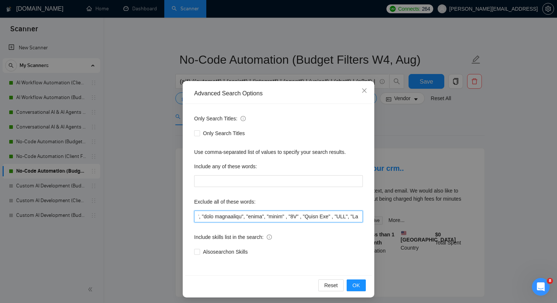
scroll to position [0, 255]
drag, startPoint x: 198, startPoint y: 216, endPoint x: 225, endPoint y: 218, distance: 26.5
click at [225, 218] on input "text" at bounding box center [278, 217] width 169 height 12
click at [353, 282] on span "OK" at bounding box center [355, 285] width 7 height 8
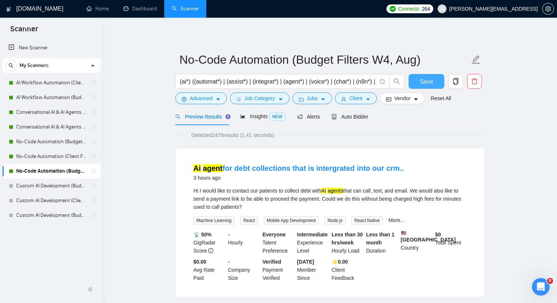
click at [418, 79] on button "Save" at bounding box center [426, 81] width 36 height 15
click at [70, 156] on link "No-Code Automation (Client Filters)" at bounding box center [51, 156] width 70 height 15
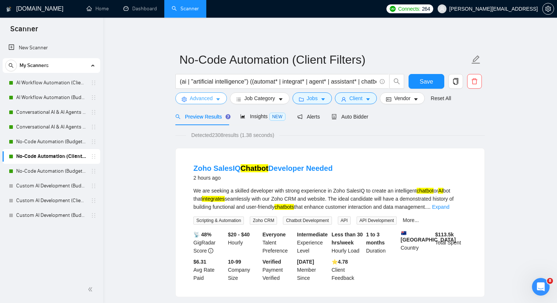
click at [201, 96] on span "Advanced" at bounding box center [201, 98] width 23 height 8
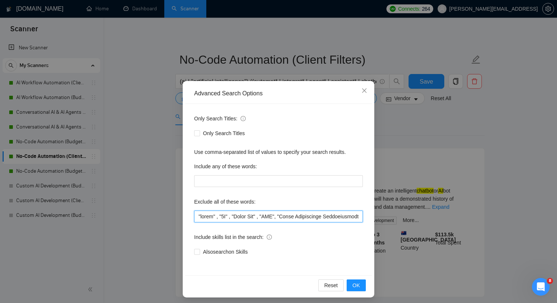
drag, startPoint x: 198, startPoint y: 215, endPoint x: 165, endPoint y: 215, distance: 33.5
click at [165, 215] on div "Advanced Search Options Only Search Titles: Only Search Titles Use comma-separa…" at bounding box center [278, 151] width 557 height 303
paste input ""fast-paced agency", "improvements", "quick turnaround", "fast turnaround", "de…"
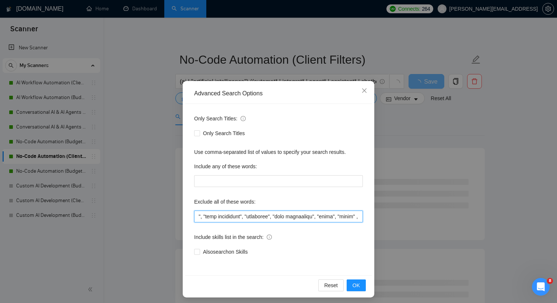
scroll to position [0, 204]
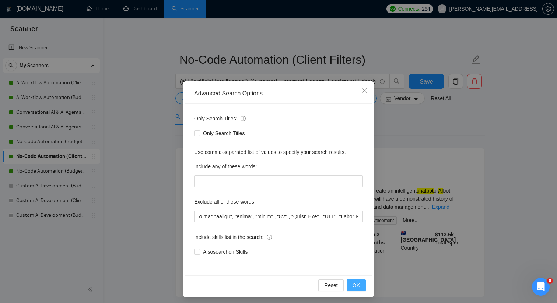
click at [355, 283] on span "OK" at bounding box center [355, 285] width 7 height 8
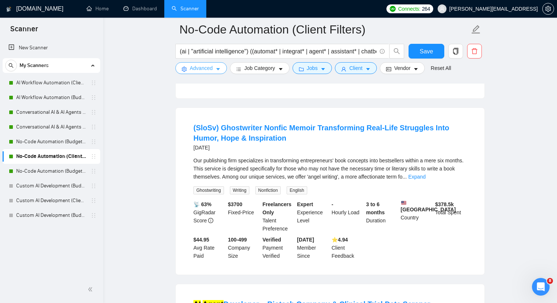
scroll to position [1171, 0]
click at [204, 70] on span "Advanced" at bounding box center [201, 68] width 23 height 8
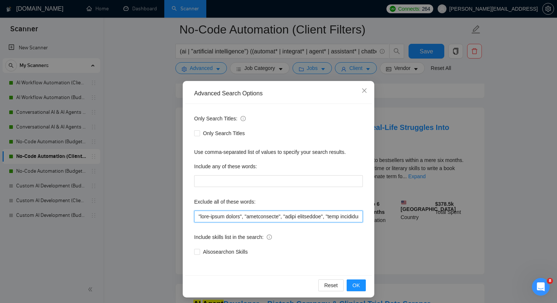
click at [199, 216] on input "text" at bounding box center [278, 217] width 169 height 12
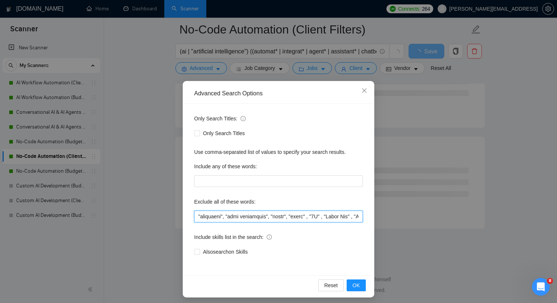
scroll to position [0, 214]
drag, startPoint x: 197, startPoint y: 215, endPoint x: 302, endPoint y: 217, distance: 105.3
click at [302, 217] on input "text" at bounding box center [278, 217] width 169 height 12
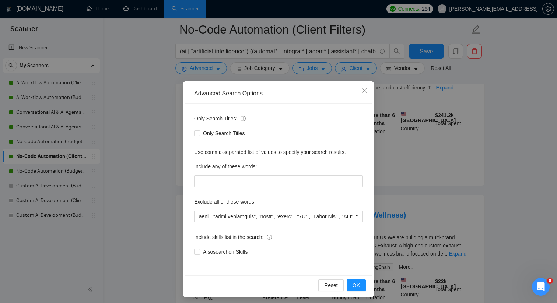
click at [353, 278] on div "Reset OK" at bounding box center [278, 285] width 186 height 20
click at [353, 283] on span "OK" at bounding box center [355, 285] width 7 height 8
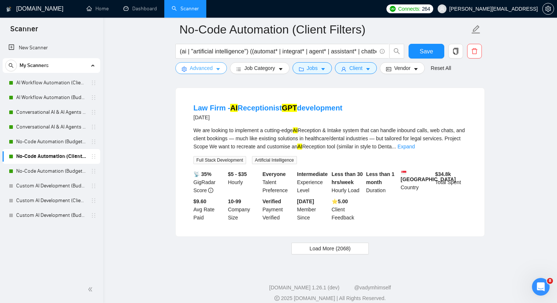
scroll to position [1535, 0]
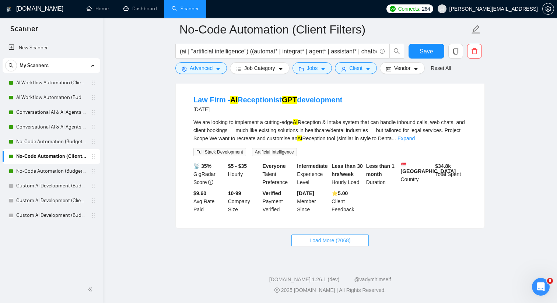
click at [326, 235] on button "Load More (2068)" at bounding box center [329, 240] width 77 height 12
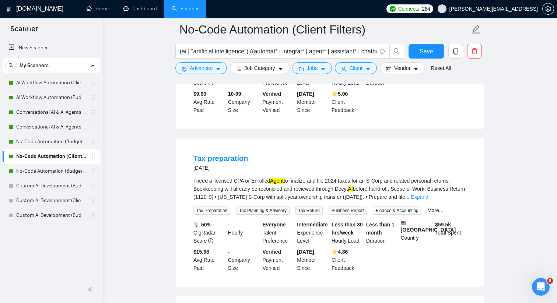
scroll to position [1615, 0]
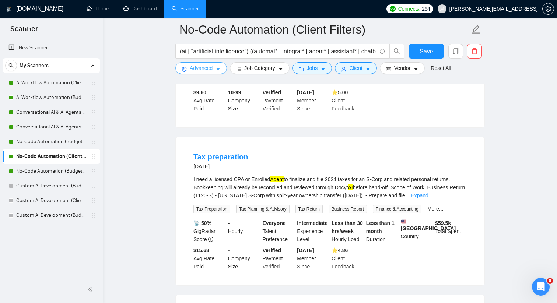
click at [214, 70] on button "Advanced" at bounding box center [201, 68] width 52 height 12
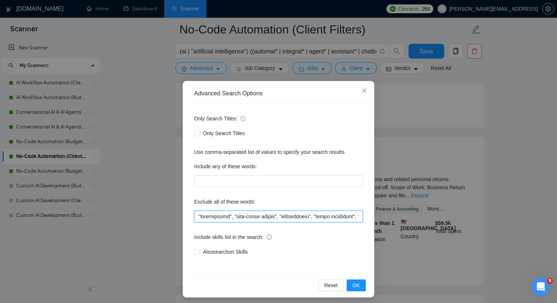
click at [199, 216] on input "text" at bounding box center [278, 217] width 169 height 12
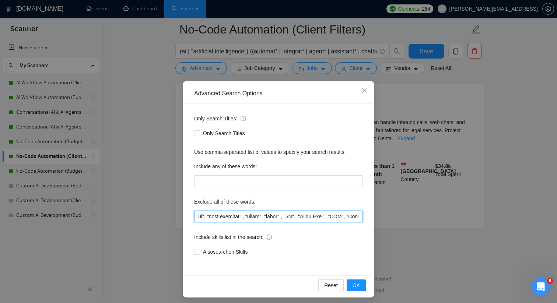
scroll to position [1535, 0]
drag, startPoint x: 198, startPoint y: 216, endPoint x: 294, endPoint y: 216, distance: 96.4
click at [294, 216] on input "text" at bounding box center [278, 217] width 169 height 12
type input ""enrolled agent", "ghostwriter", "fast-paced agency", "improvements", "quick tu…"
click at [355, 285] on span "OK" at bounding box center [355, 285] width 7 height 8
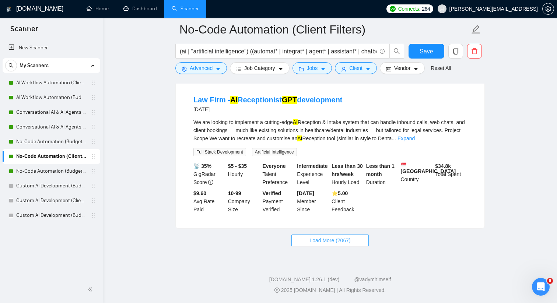
click at [319, 245] on button "Load More (2067)" at bounding box center [329, 240] width 77 height 12
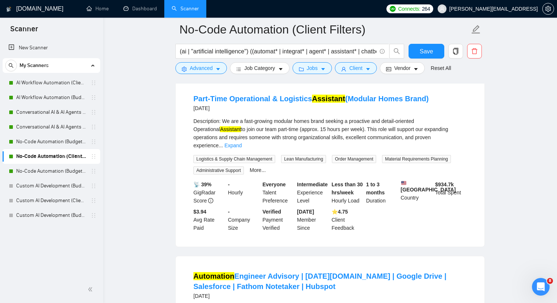
scroll to position [2483, 0]
click at [241, 148] on link "Expand" at bounding box center [232, 145] width 17 height 6
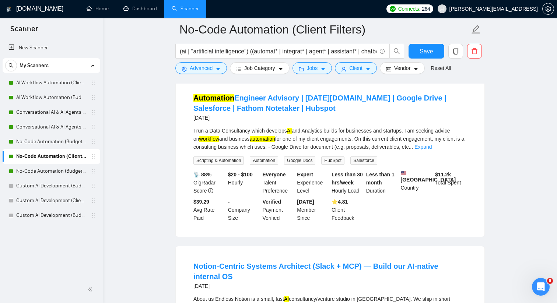
scroll to position [2766, 0]
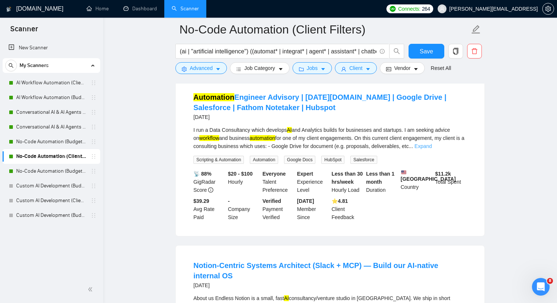
click at [431, 149] on link "Expand" at bounding box center [422, 146] width 17 height 6
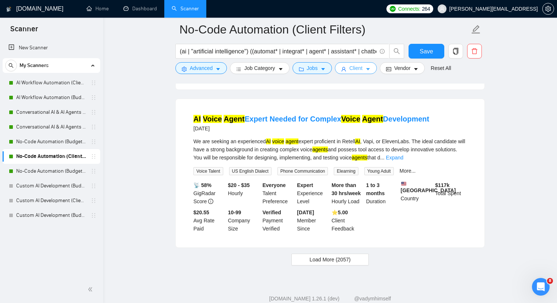
scroll to position [3357, 0]
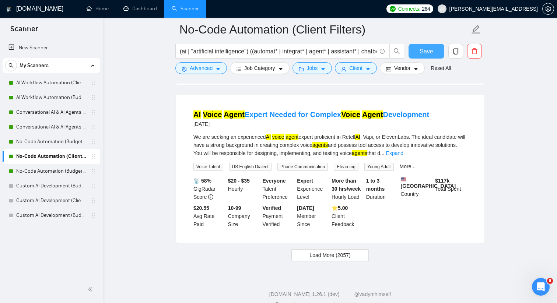
click at [422, 50] on span "Save" at bounding box center [425, 51] width 13 height 9
click at [74, 167] on link "No-Code Automation (Budget Filters W4, Aug)" at bounding box center [51, 171] width 70 height 15
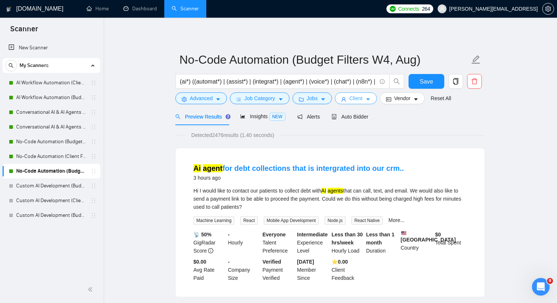
click at [346, 97] on icon "user" at bounding box center [343, 99] width 5 height 5
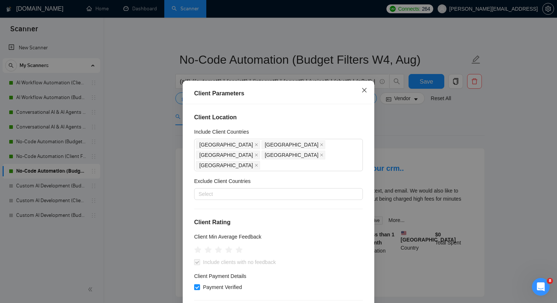
click at [361, 89] on icon "close" at bounding box center [364, 90] width 6 height 6
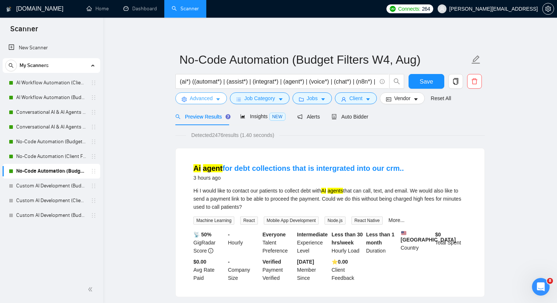
click at [217, 99] on icon "caret-down" at bounding box center [217, 99] width 5 height 5
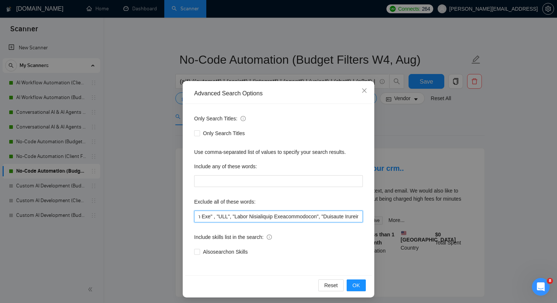
scroll to position [0, 322]
drag, startPoint x: 199, startPoint y: 216, endPoint x: 225, endPoint y: 219, distance: 25.6
click at [225, 219] on input "text" at bounding box center [278, 217] width 169 height 12
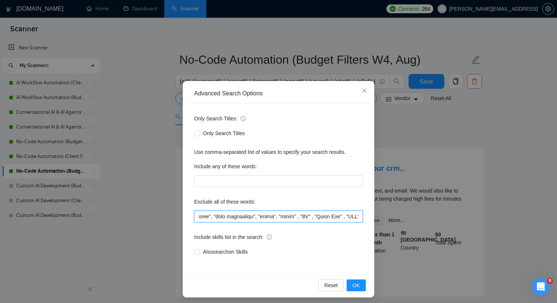
drag, startPoint x: 220, startPoint y: 216, endPoint x: 234, endPoint y: 220, distance: 14.5
click at [234, 220] on input "text" at bounding box center [278, 217] width 169 height 12
click at [298, 219] on input "text" at bounding box center [278, 217] width 169 height 12
drag, startPoint x: 297, startPoint y: 218, endPoint x: 162, endPoint y: 220, distance: 135.5
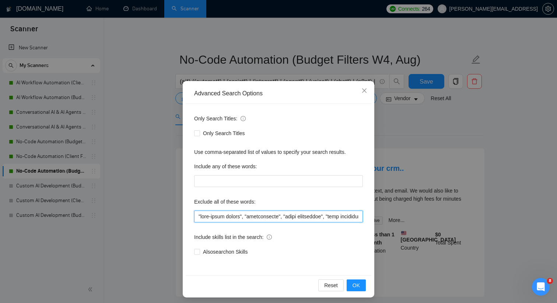
click at [162, 220] on div "Advanced Search Options Only Search Titles: Only Search Titles Use comma-separa…" at bounding box center [278, 151] width 557 height 303
paste input ""enrolled agent", "ghostwriter", "fast-paced agency", "improvements", "quick tu…"
type input ""enrolled agent", "ghostwriter", "fast-paced agency", "improvements", "quick tu…"
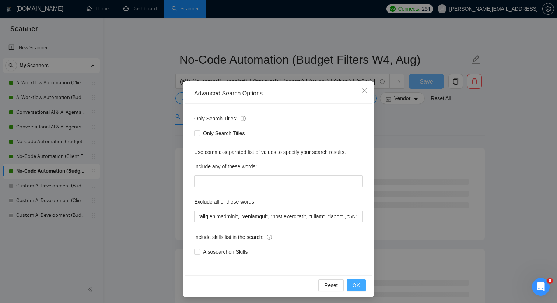
click at [356, 286] on span "OK" at bounding box center [355, 285] width 7 height 8
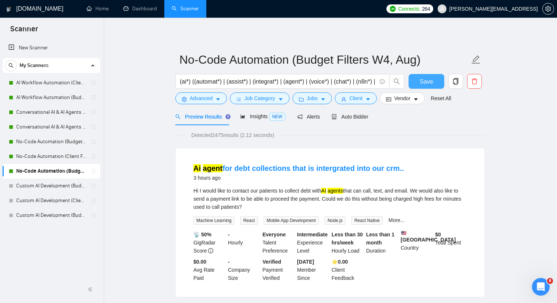
click at [433, 78] on button "Save" at bounding box center [426, 81] width 36 height 15
click at [46, 141] on link "No-Code Automation (Budget Filters)" at bounding box center [51, 141] width 70 height 15
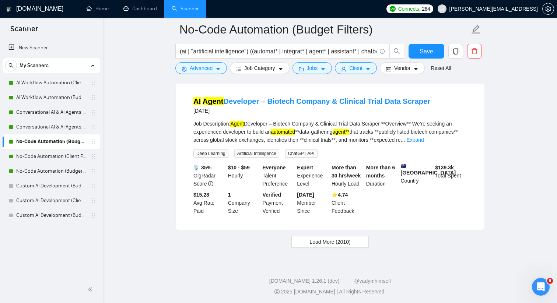
scroll to position [1552, 0]
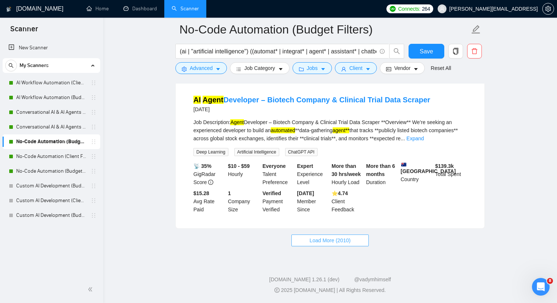
click at [310, 239] on span "Load More (2010)" at bounding box center [329, 240] width 41 height 8
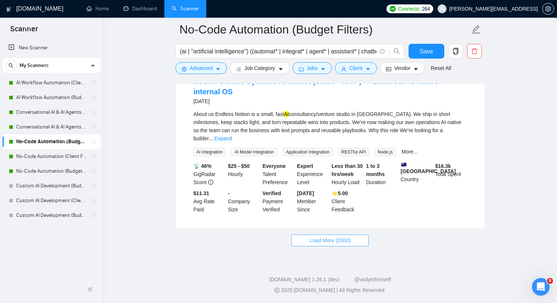
scroll to position [3205, 0]
click at [310, 239] on span "Load More (2000)" at bounding box center [329, 240] width 41 height 8
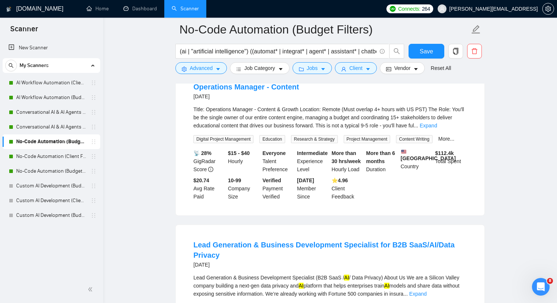
scroll to position [4000, 0]
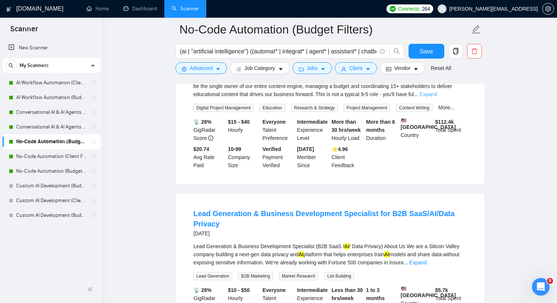
click at [437, 97] on link "Expand" at bounding box center [427, 94] width 17 height 6
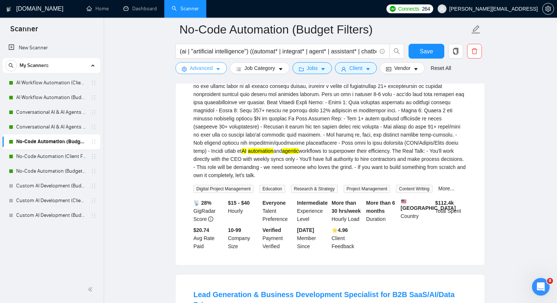
click at [219, 67] on icon "caret-down" at bounding box center [217, 69] width 5 height 5
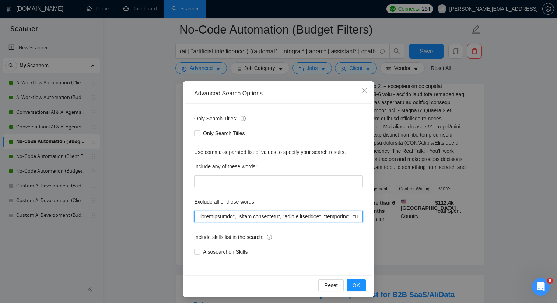
click at [198, 216] on input "text" at bounding box center [278, 217] width 169 height 12
click at [198, 218] on input "text" at bounding box center [278, 217] width 169 height 12
click at [198, 215] on input "text" at bounding box center [278, 217] width 169 height 12
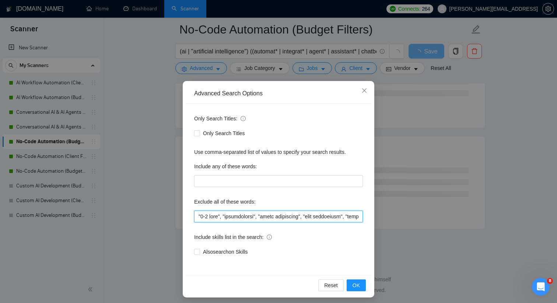
scroll to position [2942, 0]
click at [356, 287] on span "OK" at bounding box center [355, 285] width 7 height 8
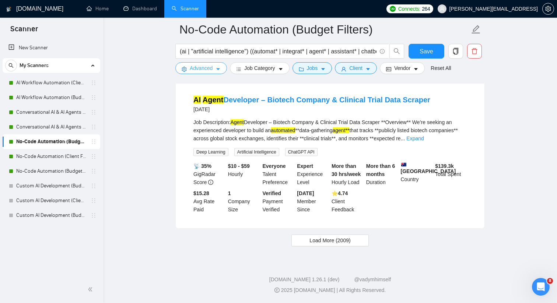
scroll to position [1534, 0]
click at [332, 244] on span "Load More (2009)" at bounding box center [329, 240] width 41 height 8
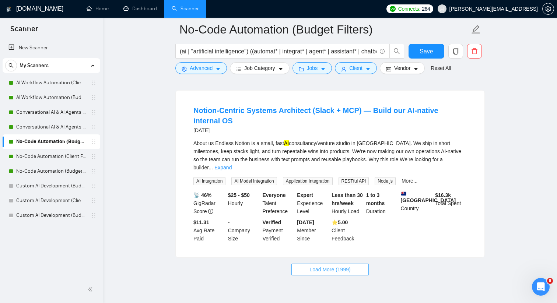
scroll to position [3205, 0]
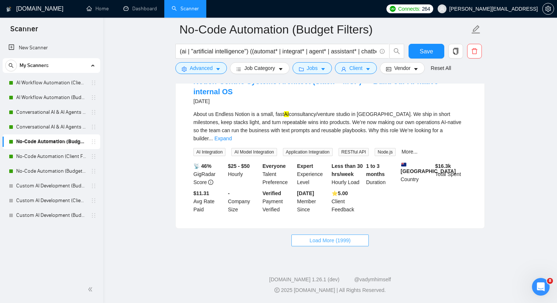
click at [333, 240] on span "Load More (1999)" at bounding box center [329, 240] width 41 height 8
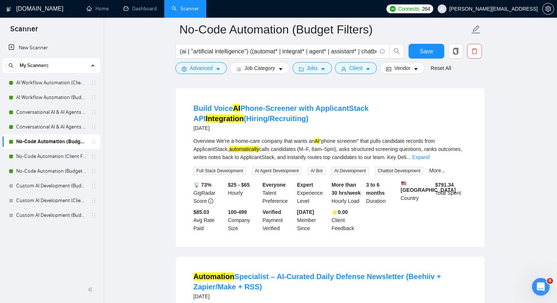
scroll to position [4116, 0]
click at [429, 159] on link "Expand" at bounding box center [420, 157] width 17 height 6
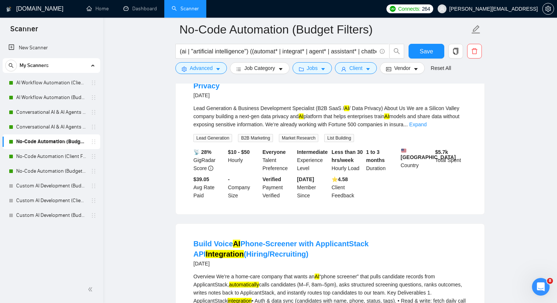
scroll to position [3979, 0]
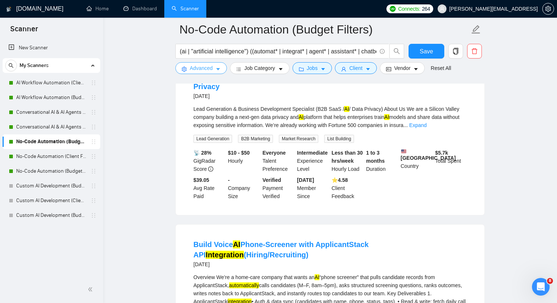
click at [216, 70] on button "Advanced" at bounding box center [201, 68] width 52 height 12
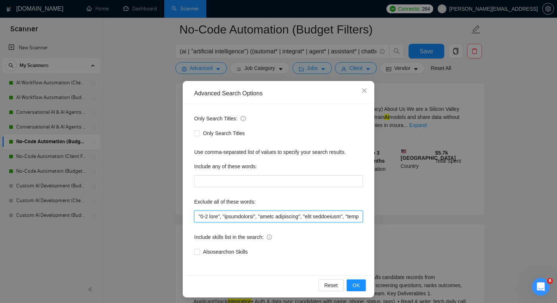
click at [225, 216] on input "text" at bounding box center [278, 217] width 169 height 12
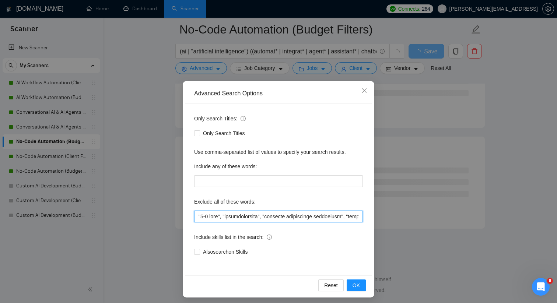
scroll to position [2942, 0]
paste input "enrolled agent", "ghostwriter", "fast-paced agency", "improvements", "quick tur…"
drag, startPoint x: 358, startPoint y: 216, endPoint x: 197, endPoint y: 217, distance: 161.6
click at [196, 217] on input "text" at bounding box center [278, 217] width 169 height 12
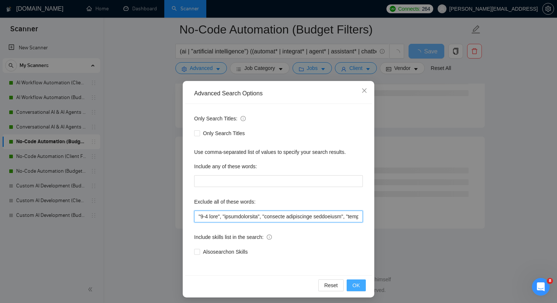
type input ""9-5 role", "applicantstack", "business development specialist", "enrolled agen…"
click at [359, 285] on span "OK" at bounding box center [355, 285] width 7 height 8
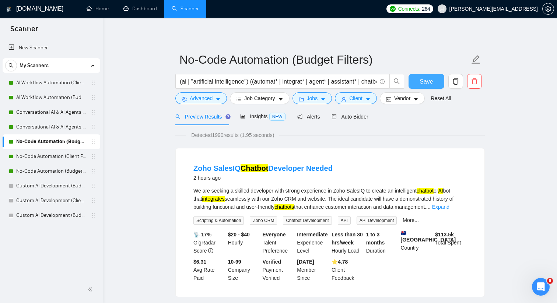
click at [421, 80] on span "Save" at bounding box center [425, 81] width 13 height 9
click at [55, 156] on link "No-Code Automation (Client Filters)" at bounding box center [51, 156] width 70 height 15
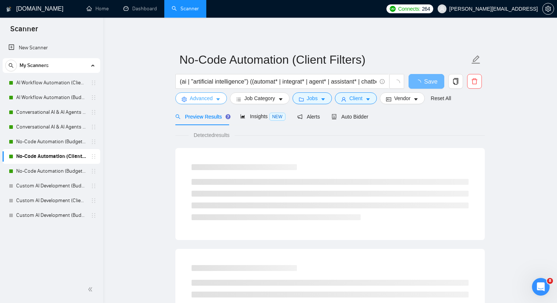
click at [214, 97] on button "Advanced" at bounding box center [201, 98] width 52 height 12
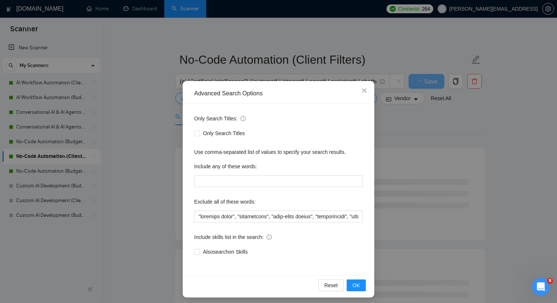
click at [272, 234] on div "Sometimes Upwork clients put random skills in the job description. Ticking this…" at bounding box center [272, 234] width 0 height 0
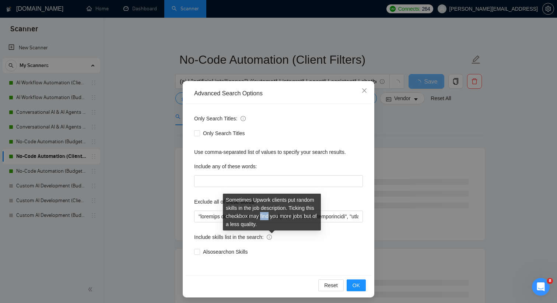
click at [272, 219] on div "Sometimes Upwork clients put random skills in the job description. Ticking this…" at bounding box center [272, 212] width 98 height 37
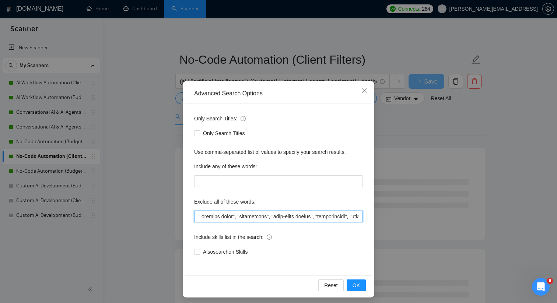
click at [334, 216] on input "text" at bounding box center [278, 217] width 169 height 12
paste input "9-5 role", "applicantstack", "business development specialist", "enrolled agent…"
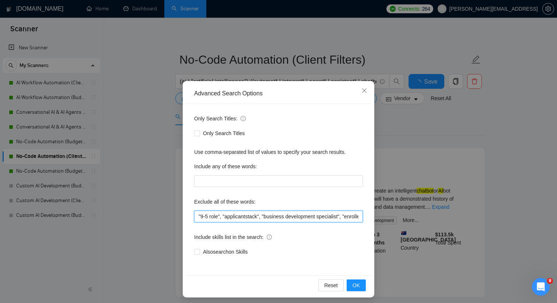
scroll to position [0, 348]
type input ""9-5 role", "applicantstack", "business development specialist", "enrolled agen…"
click at [349, 282] on button "OK" at bounding box center [355, 285] width 19 height 12
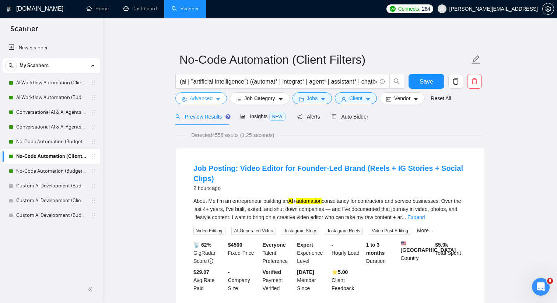
click at [214, 94] on button "Advanced" at bounding box center [201, 98] width 52 height 12
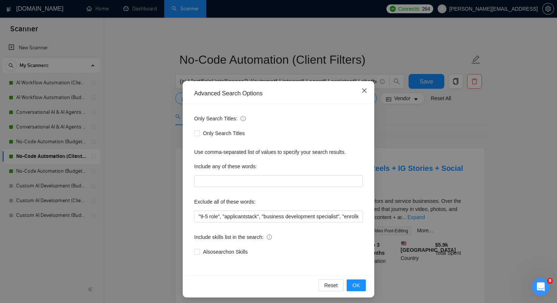
click at [364, 88] on span "Close" at bounding box center [364, 91] width 20 height 20
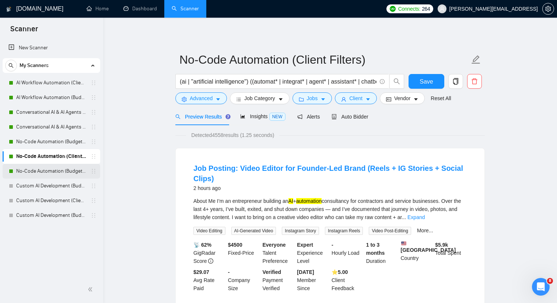
click at [75, 172] on link "No-Code Automation (Budget Filters W4, Aug)" at bounding box center [51, 171] width 70 height 15
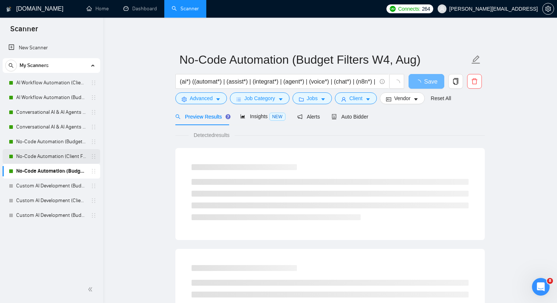
click at [64, 155] on link "No-Code Automation (Client Filters)" at bounding box center [51, 156] width 70 height 15
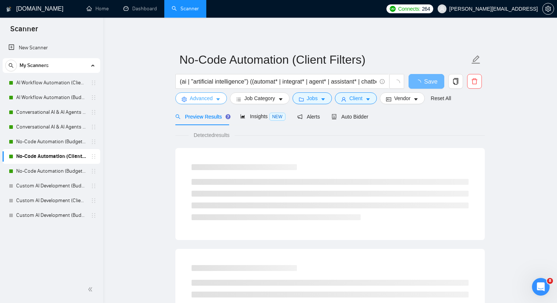
click at [219, 98] on icon "caret-down" at bounding box center [217, 99] width 5 height 5
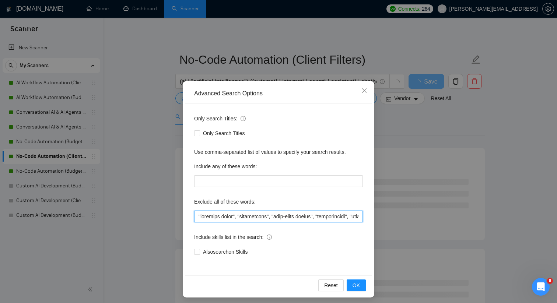
click at [198, 214] on input "text" at bounding box center [278, 217] width 169 height 12
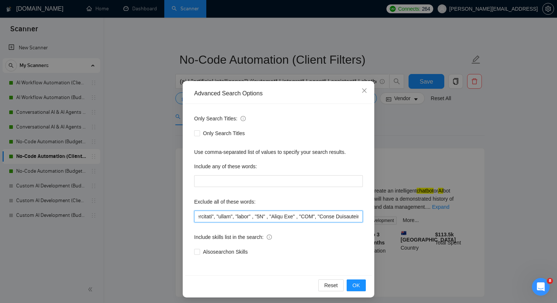
scroll to position [0, 310]
drag, startPoint x: 198, startPoint y: 214, endPoint x: 247, endPoint y: 219, distance: 49.3
click at [247, 219] on input "text" at bounding box center [278, 217] width 169 height 12
paste input ""9-5 role", "applicantstack", "business development specialist", "enrolled agen…"
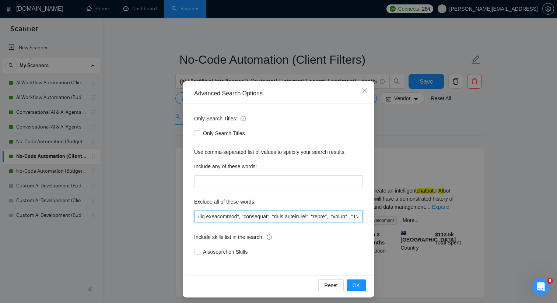
scroll to position [0, 354]
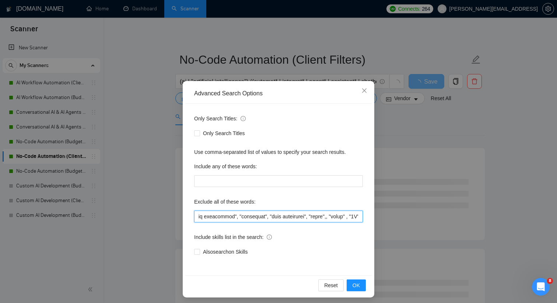
click at [354, 218] on input "text" at bounding box center [278, 217] width 169 height 12
type input ""9-5 role", "applicantstack", "business development specialist", "enrolled agen…"
click at [356, 282] on span "OK" at bounding box center [355, 285] width 7 height 8
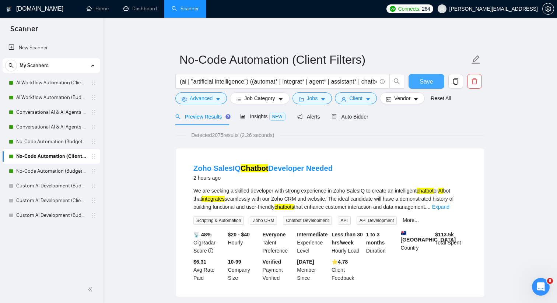
click at [431, 81] on span "Save" at bounding box center [425, 81] width 13 height 9
click at [74, 174] on link "No-Code Automation (Budget Filters W4, Aug)" at bounding box center [51, 171] width 70 height 15
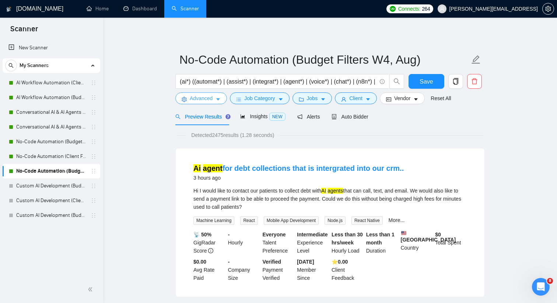
click at [207, 102] on span "Advanced" at bounding box center [201, 98] width 23 height 8
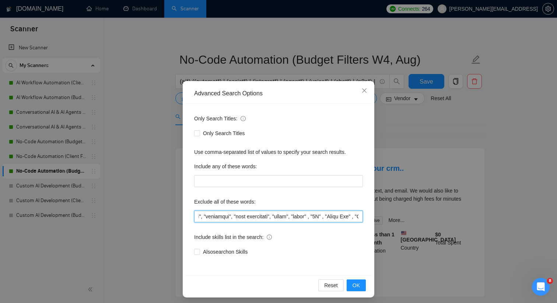
drag, startPoint x: 343, startPoint y: 218, endPoint x: 358, endPoint y: 218, distance: 14.7
click at [358, 218] on input "text" at bounding box center [278, 217] width 169 height 12
click at [314, 214] on input "text" at bounding box center [278, 217] width 169 height 12
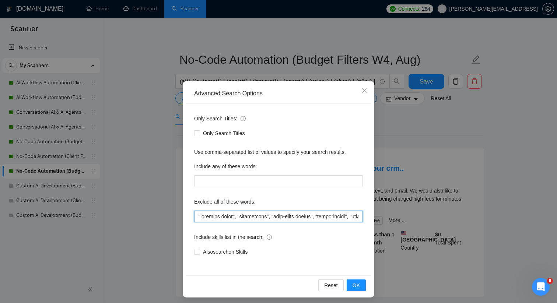
drag, startPoint x: 314, startPoint y: 215, endPoint x: 121, endPoint y: 206, distance: 193.1
click at [121, 206] on div "Advanced Search Options Only Search Titles: Only Search Titles Use comma-separa…" at bounding box center [278, 151] width 557 height 303
paste input ""9-5 role", "applicantstack", "business development specialist", "enrolled agen…"
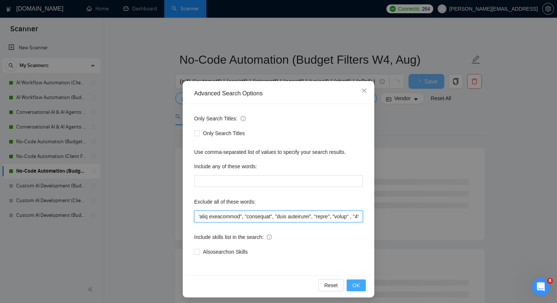
type input ""9-5 role", "applicantstack", "business development specialist", "enrolled agen…"
click at [354, 280] on button "OK" at bounding box center [355, 285] width 19 height 12
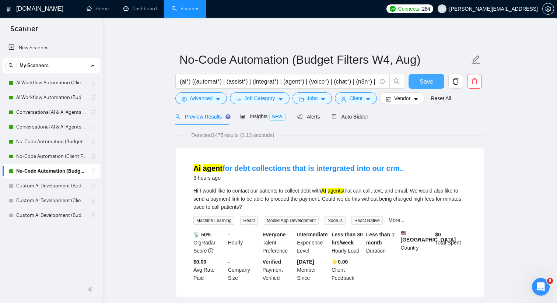
click at [420, 83] on span "Save" at bounding box center [425, 81] width 13 height 9
click at [73, 128] on link "Conversational AI & AI Agents (Budget Filters)" at bounding box center [51, 127] width 70 height 15
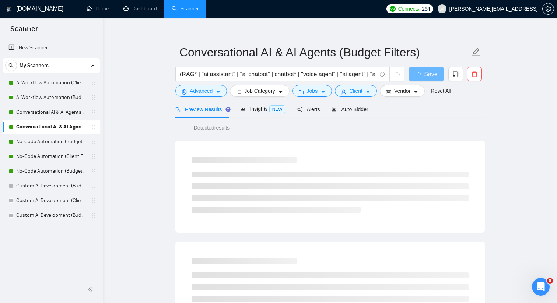
scroll to position [11, 0]
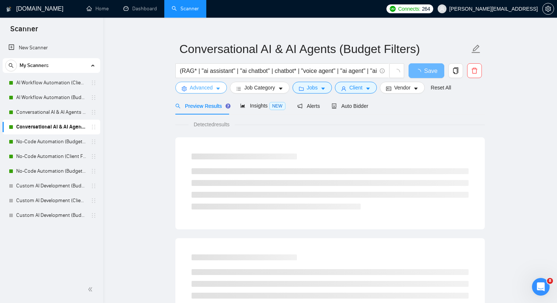
click at [197, 87] on span "Advanced" at bounding box center [201, 88] width 23 height 8
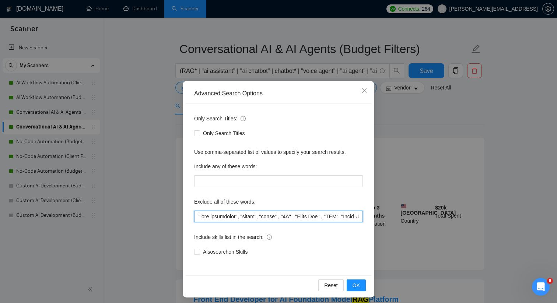
drag, startPoint x: 243, startPoint y: 215, endPoint x: 193, endPoint y: 214, distance: 49.7
click at [193, 214] on div "Only Search Titles: Only Search Titles Use comma-separated list of values to sp…" at bounding box center [278, 190] width 186 height 172
paste input ""9-5 role", "applicantstack", "business development specialist", "enrolled agen…"
type input ""9-5 role", "applicantstack", "business development specialist", "enrolled agen…"
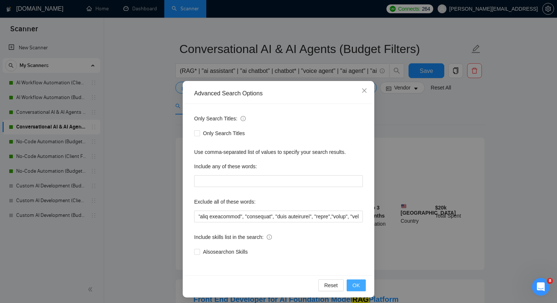
click at [354, 281] on button "OK" at bounding box center [355, 285] width 19 height 12
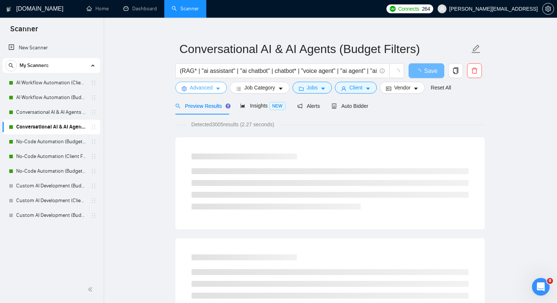
scroll to position [18, 0]
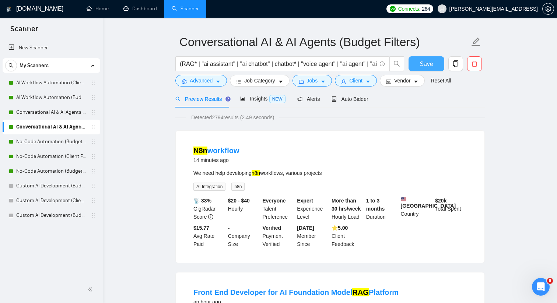
click at [413, 64] on button "Save" at bounding box center [426, 63] width 36 height 15
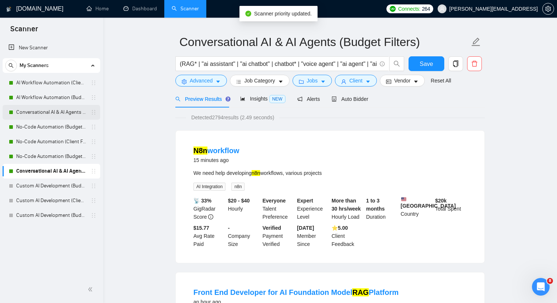
click at [69, 117] on link "Conversational AI & AI Agents (Client Filters)" at bounding box center [51, 112] width 70 height 15
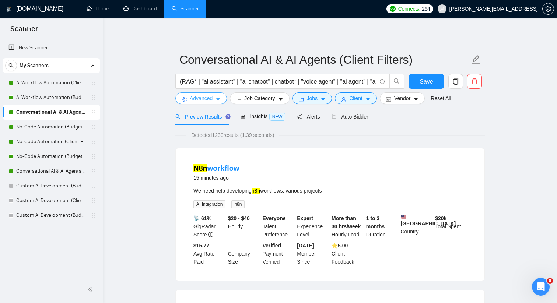
click at [213, 101] on button "Advanced" at bounding box center [201, 98] width 52 height 12
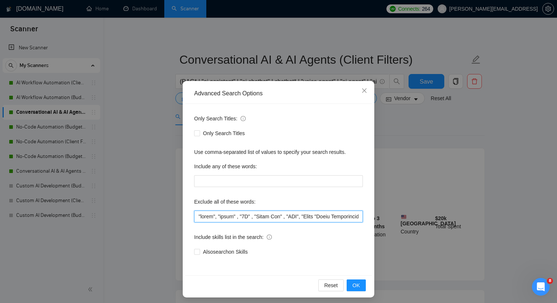
drag, startPoint x: 218, startPoint y: 216, endPoint x: 189, endPoint y: 216, distance: 29.4
click at [189, 216] on div "Only Search Titles: Only Search Titles Use comma-separated list of values to sp…" at bounding box center [278, 190] width 186 height 172
paste input ""9-5 role", "applicantstack", "business development specialist", "enrolled agen…"
click at [351, 286] on button "OK" at bounding box center [355, 285] width 19 height 12
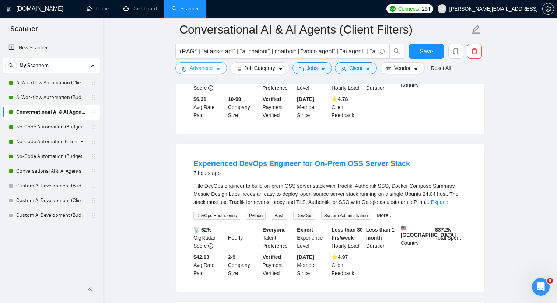
scroll to position [320, 0]
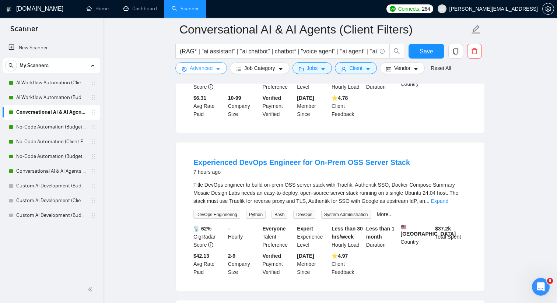
click at [207, 68] on span "Advanced" at bounding box center [201, 68] width 23 height 8
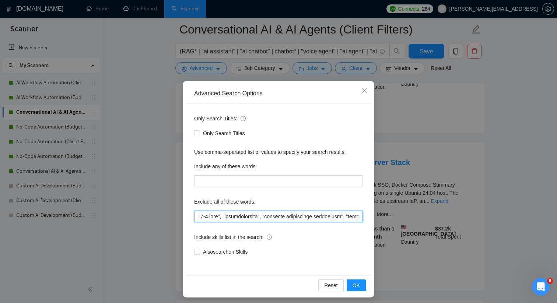
click at [198, 216] on input "text" at bounding box center [278, 217] width 169 height 12
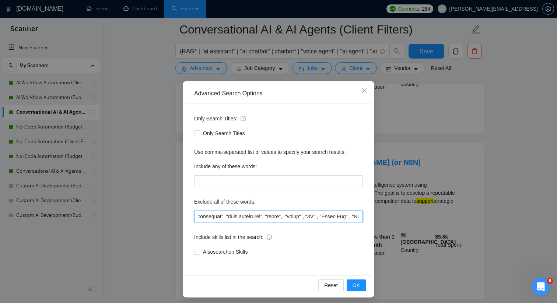
scroll to position [0, 439]
drag, startPoint x: 198, startPoint y: 216, endPoint x: 314, endPoint y: 218, distance: 116.3
click at [314, 218] on input "text" at bounding box center [278, 217] width 169 height 12
type input ""devops engineer", "9-5 role", "applicantstack", "business development speciali…"
click at [355, 283] on span "OK" at bounding box center [355, 285] width 7 height 8
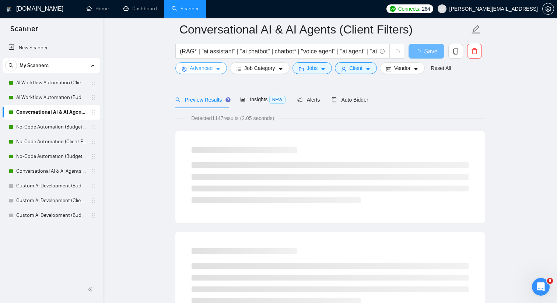
scroll to position [0, 0]
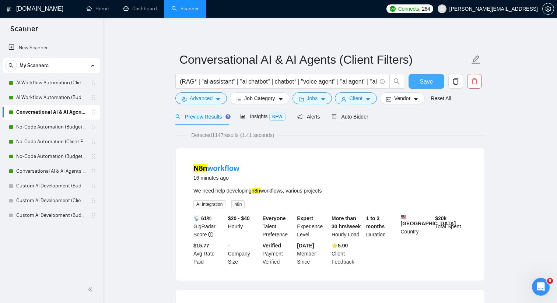
click at [428, 78] on span "Save" at bounding box center [425, 81] width 13 height 9
click at [59, 128] on link "No-Code Automation (Budget Filters)" at bounding box center [51, 127] width 70 height 15
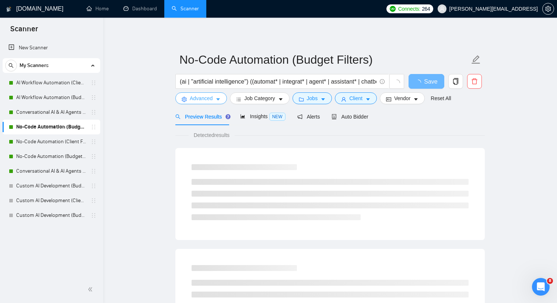
click at [200, 98] on span "Advanced" at bounding box center [201, 98] width 23 height 8
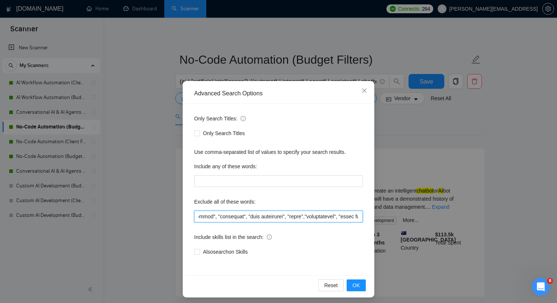
drag, startPoint x: 331, startPoint y: 218, endPoint x: 357, endPoint y: 219, distance: 25.8
click at [357, 219] on input "text" at bounding box center [278, 217] width 169 height 12
click at [301, 214] on input "text" at bounding box center [278, 217] width 169 height 12
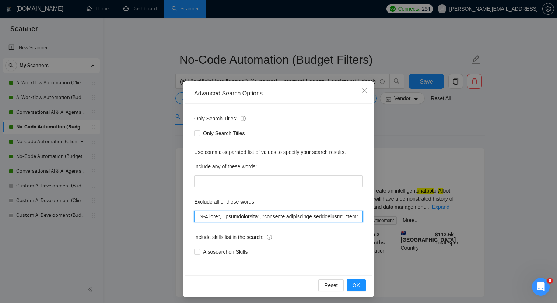
drag, startPoint x: 322, startPoint y: 216, endPoint x: 147, endPoint y: 212, distance: 174.9
click at [147, 212] on div "Advanced Search Options Only Search Titles: Only Search Titles Use comma-separa…" at bounding box center [278, 151] width 557 height 303
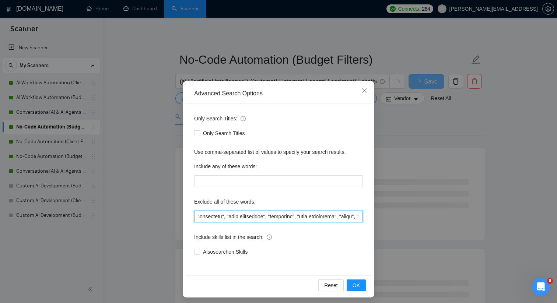
drag, startPoint x: 262, startPoint y: 216, endPoint x: 356, endPoint y: 214, distance: 94.3
click at [356, 214] on input "text" at bounding box center [278, 217] width 169 height 12
click at [354, 214] on input "text" at bounding box center [278, 217] width 169 height 12
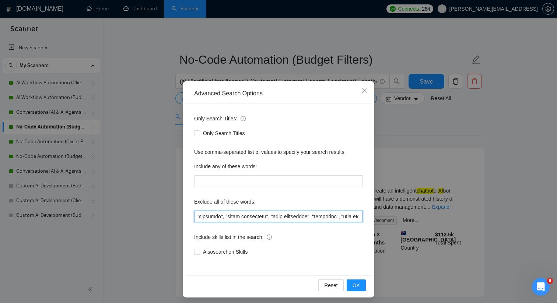
scroll to position [0, 0]
drag, startPoint x: 359, startPoint y: 215, endPoint x: 188, endPoint y: 213, distance: 170.5
click at [188, 213] on div "Only Search Titles: Only Search Titles Use comma-separated list of values to sp…" at bounding box center [278, 190] width 186 height 172
paste input ""devops engineer", "9-5 role", "applicantstack", "business development speciali…"
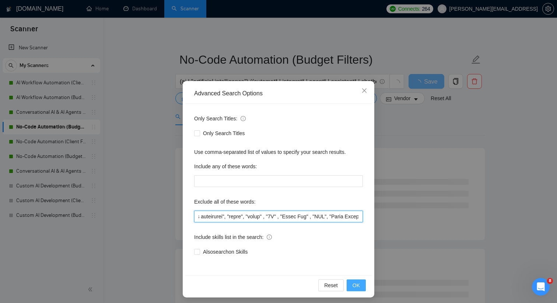
type input ""devops engineer", "9-5 role", "applicantstack", "business development speciali…"
click at [360, 283] on button "OK" at bounding box center [355, 285] width 19 height 12
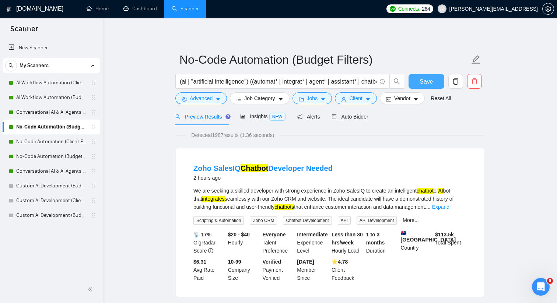
click at [428, 81] on span "Save" at bounding box center [425, 81] width 13 height 9
click at [64, 145] on link "No-Code Automation (Client Filters)" at bounding box center [51, 141] width 70 height 15
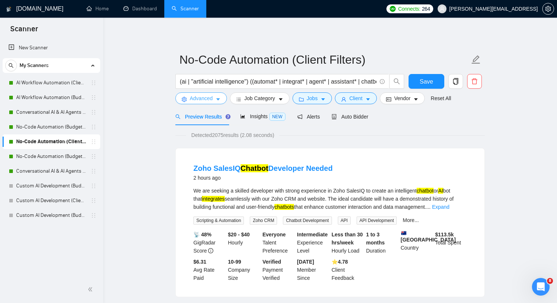
click at [221, 100] on icon "caret-down" at bounding box center [217, 99] width 5 height 5
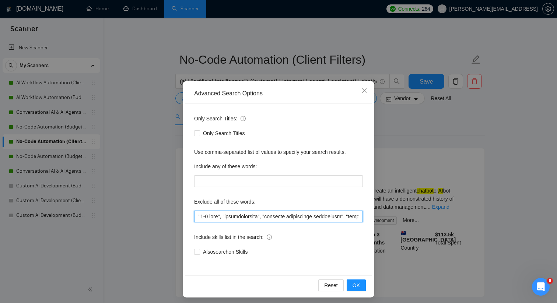
drag, startPoint x: 275, startPoint y: 216, endPoint x: 177, endPoint y: 207, distance: 98.4
click at [176, 207] on div "Advanced Search Options Only Search Titles: Only Search Titles Use comma-separa…" at bounding box center [278, 151] width 557 height 303
click at [198, 216] on input "text" at bounding box center [278, 217] width 169 height 12
type input ""devops engineer", "9-5 role", "applicantstack", "business development speciali…"
click at [350, 282] on button "OK" at bounding box center [355, 285] width 19 height 12
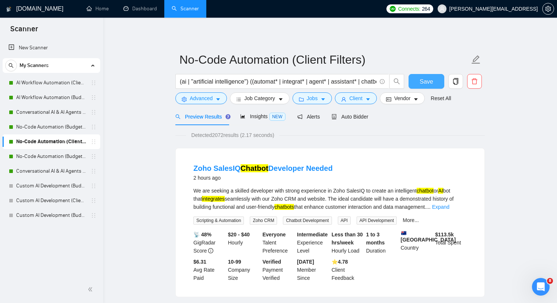
click at [422, 82] on span "Save" at bounding box center [425, 81] width 13 height 9
click at [44, 161] on link "No-Code Automation (Budget Filters W4, Aug)" at bounding box center [51, 156] width 70 height 15
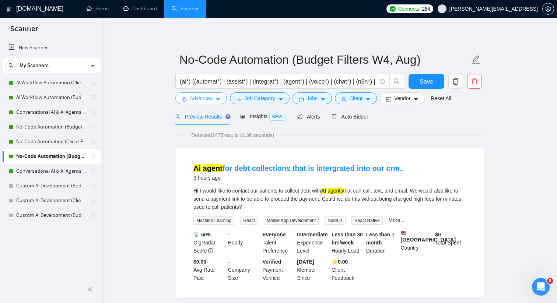
click at [210, 103] on button "Advanced" at bounding box center [201, 98] width 52 height 12
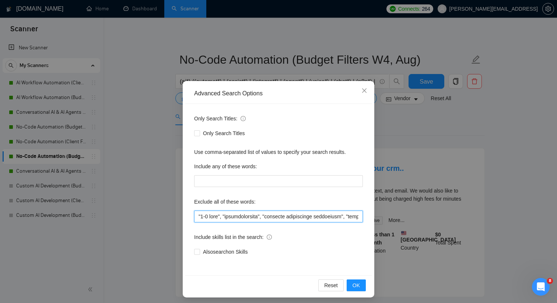
click at [198, 217] on input "text" at bounding box center [278, 217] width 169 height 12
type input ""devops engineer", "9-5 role", "applicantstack", "business development speciali…"
click at [358, 282] on span "OK" at bounding box center [355, 285] width 7 height 8
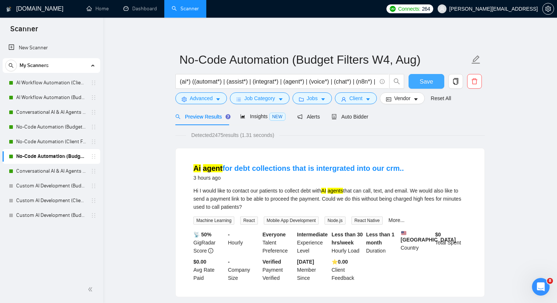
click at [426, 81] on span "Save" at bounding box center [425, 81] width 13 height 9
click at [80, 173] on link "Conversational AI & AI Agents (Budget Filters)" at bounding box center [51, 171] width 70 height 15
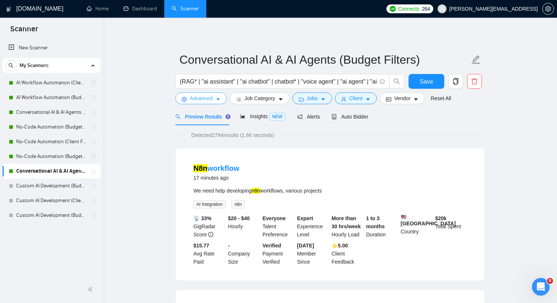
click at [221, 97] on icon "caret-down" at bounding box center [217, 99] width 5 height 5
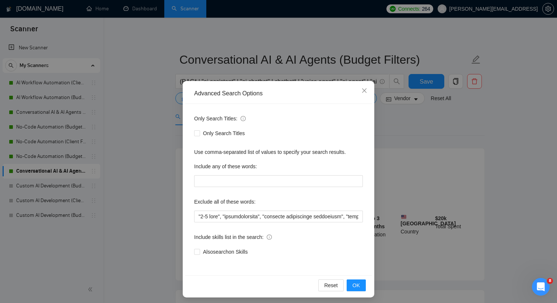
click at [171, 191] on div "Advanced Search Options Only Search Titles: Only Search Titles Use comma-separa…" at bounding box center [278, 151] width 557 height 303
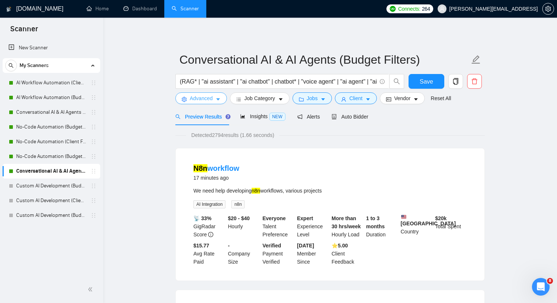
click at [213, 99] on button "Advanced" at bounding box center [201, 98] width 52 height 12
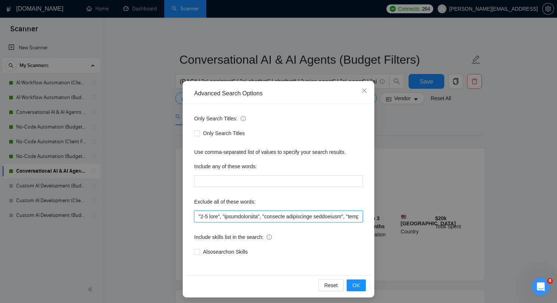
click at [198, 217] on input "text" at bounding box center [278, 217] width 169 height 12
type input ""devops engineer", "9-5 role", "applicantstack", "business development speciali…"
click at [359, 286] on span "OK" at bounding box center [355, 285] width 7 height 8
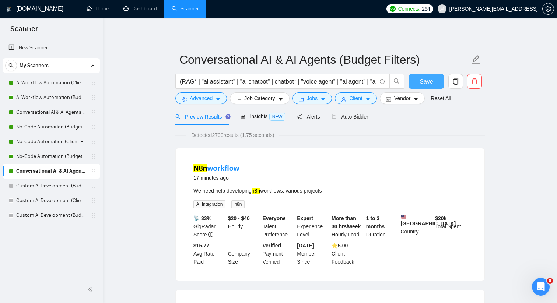
click at [422, 81] on span "Save" at bounding box center [425, 81] width 13 height 9
click at [68, 159] on link "No-Code Automation (Budget Filters W4, Aug)" at bounding box center [51, 156] width 70 height 15
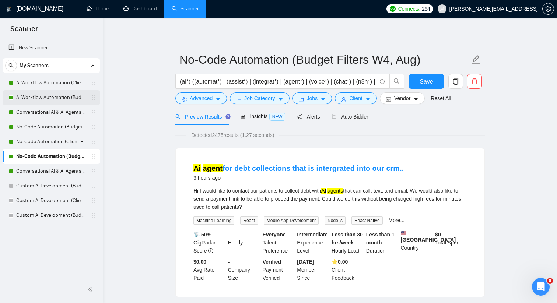
click at [60, 102] on link "AI Workflow Automation (Budget Filters)" at bounding box center [51, 97] width 70 height 15
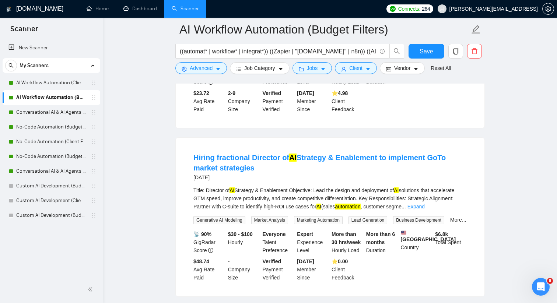
scroll to position [823, 0]
click at [200, 71] on span "Advanced" at bounding box center [201, 68] width 23 height 8
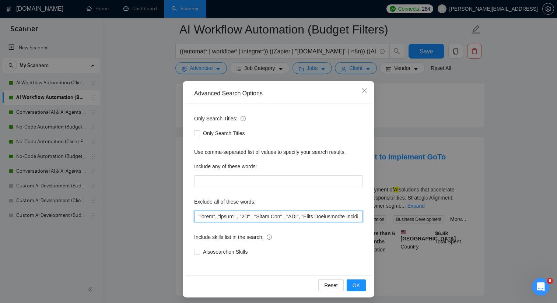
click at [199, 214] on input "text" at bounding box center [278, 217] width 169 height 12
paste input "devops engineer", "9-5 role", "applicantstack", "business development specialis…"
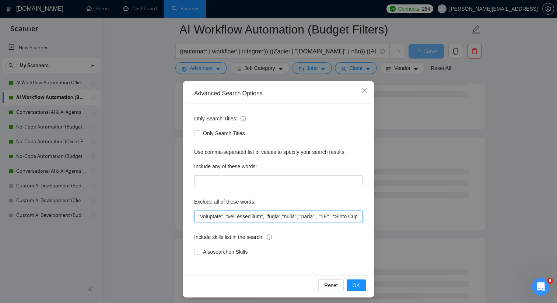
scroll to position [0, 508]
drag, startPoint x: 332, startPoint y: 219, endPoint x: 357, endPoint y: 219, distance: 25.4
click at [359, 218] on input "text" at bounding box center [278, 217] width 169 height 12
click at [292, 218] on input "text" at bounding box center [278, 217] width 169 height 12
click at [299, 217] on input "text" at bounding box center [278, 217] width 169 height 12
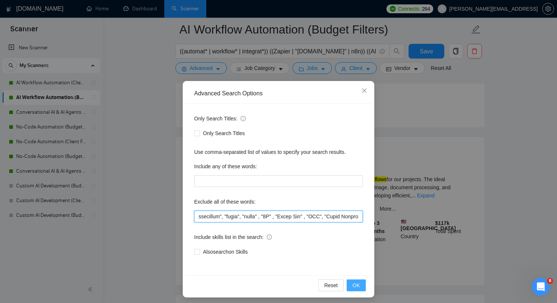
type input ""goto market", "devops engineer", "9-5 role", "applicantstack", "business devel…"
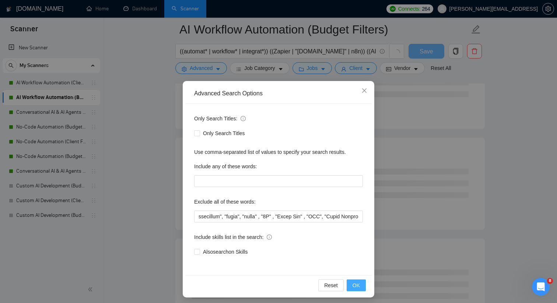
click at [360, 283] on button "OK" at bounding box center [355, 285] width 19 height 12
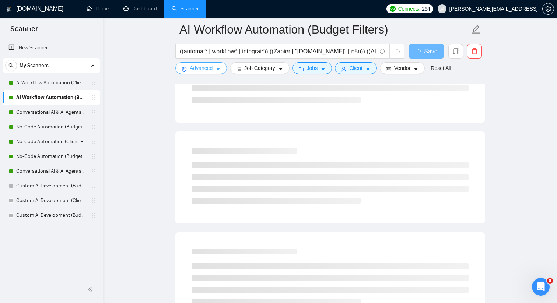
scroll to position [0, 0]
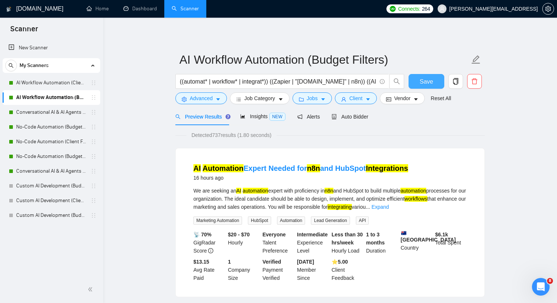
click at [409, 84] on button "Save" at bounding box center [426, 81] width 36 height 15
click at [80, 84] on link "AI Workflow Automation (Client Filters)" at bounding box center [51, 82] width 70 height 15
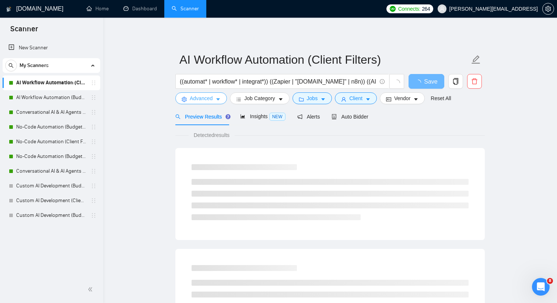
click at [218, 104] on button "Advanced" at bounding box center [201, 98] width 52 height 12
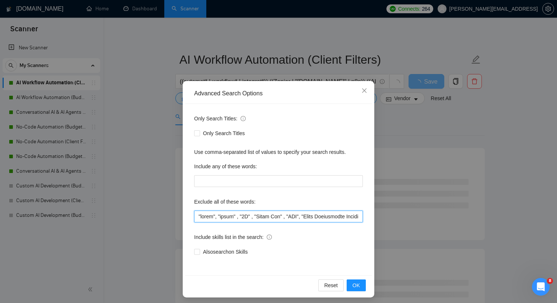
drag, startPoint x: 218, startPoint y: 217, endPoint x: 198, endPoint y: 217, distance: 19.9
click at [198, 217] on input "text" at bounding box center [278, 217] width 169 height 12
paste input ""devops engineer", "9-5 role", "applicantstack", "business development speciali…"
drag, startPoint x: 248, startPoint y: 219, endPoint x: 186, endPoint y: 219, distance: 62.9
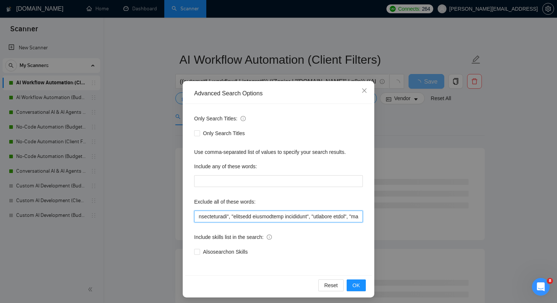
click at [186, 219] on div "Only Search Titles: Only Search Titles Use comma-separated list of values to sp…" at bounding box center [278, 190] width 186 height 172
drag, startPoint x: 234, startPoint y: 216, endPoint x: 184, endPoint y: 218, distance: 49.7
click at [184, 218] on div "Advanced Search Options Only Search Titles: Only Search Titles Use comma-separa…" at bounding box center [278, 189] width 191 height 216
click at [200, 216] on input "text" at bounding box center [278, 217] width 169 height 12
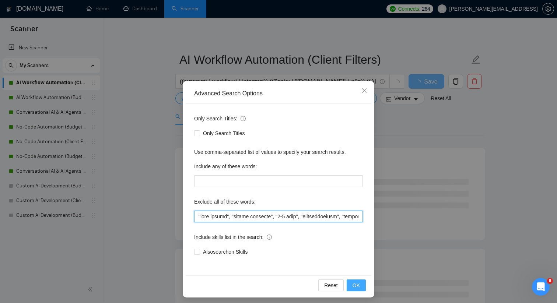
type input ""goto market", "devops engineer", "9-5 role", "applicantstack", "business devel…"
click at [354, 284] on span "OK" at bounding box center [355, 285] width 7 height 8
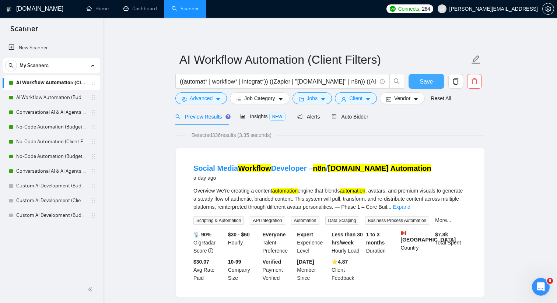
click at [422, 81] on span "Save" at bounding box center [425, 81] width 13 height 9
click at [143, 11] on link "Dashboard" at bounding box center [139, 9] width 33 height 6
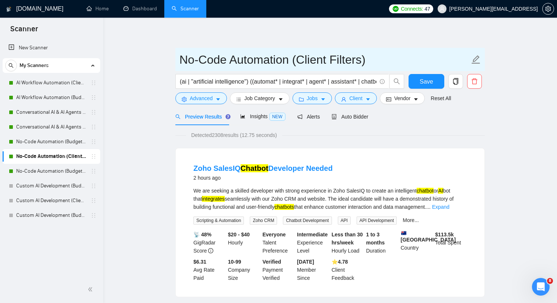
click at [258, 61] on input "No-Code Automation (Client Filters)" at bounding box center [324, 59] width 290 height 18
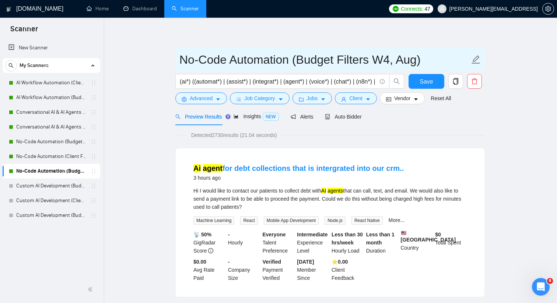
click at [271, 55] on input "No-Code Automation (Budget Filters W4, Aug)" at bounding box center [324, 59] width 290 height 18
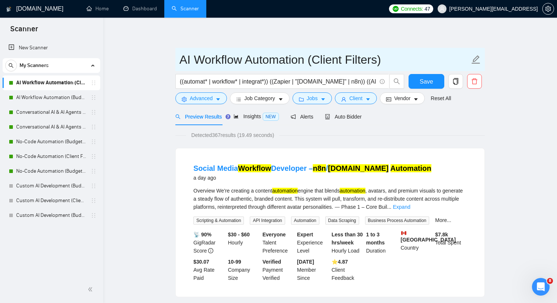
click at [293, 59] on input "AI Workflow Automation (Client Filters)" at bounding box center [324, 59] width 290 height 18
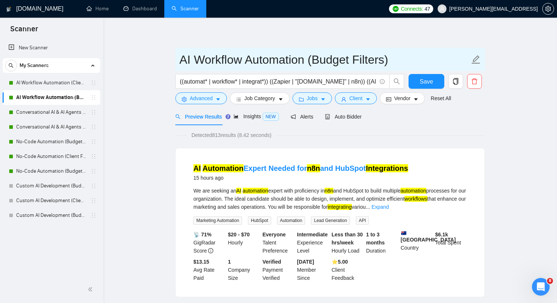
click at [324, 61] on input "AI Workflow Automation (Budget Filters)" at bounding box center [324, 59] width 290 height 18
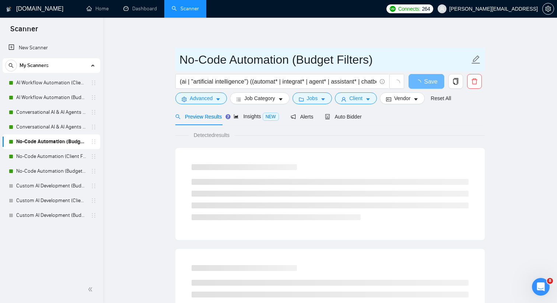
click at [292, 59] on input "No-Code Automation (Budget Filters)" at bounding box center [324, 59] width 290 height 18
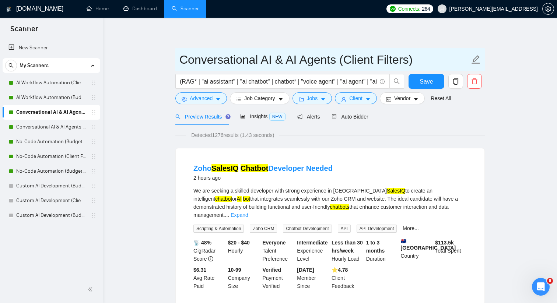
click at [349, 60] on input "Conversational AI & AI Agents (Client Filters)" at bounding box center [324, 59] width 290 height 18
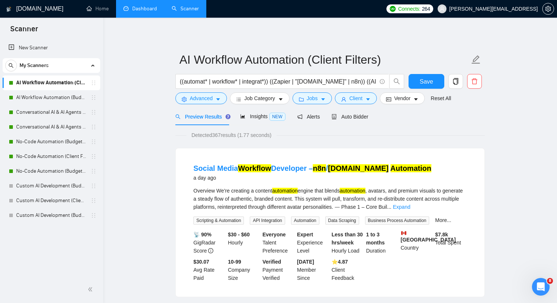
click at [123, 12] on link "Dashboard" at bounding box center [139, 9] width 33 height 6
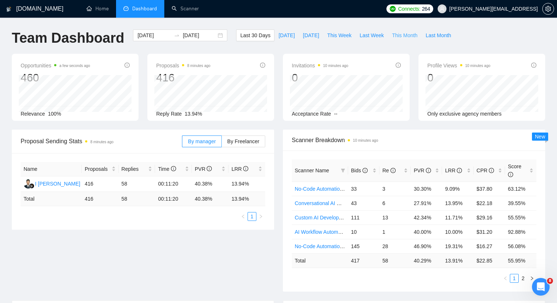
click at [404, 39] on span "This Month" at bounding box center [404, 35] width 25 height 8
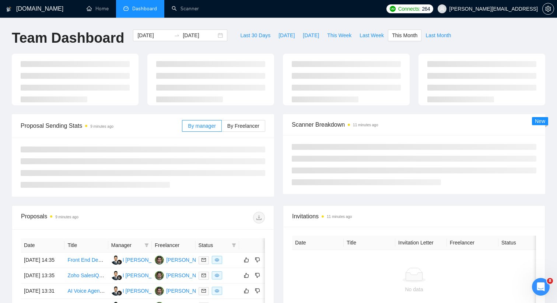
type input "[DATE]"
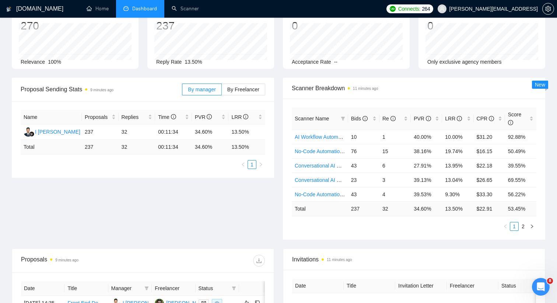
scroll to position [52, 0]
click at [531, 117] on div "Score" at bounding box center [520, 118] width 25 height 16
click at [327, 166] on link "No-Code Automation (Budget Filters)" at bounding box center [336, 165] width 85 height 6
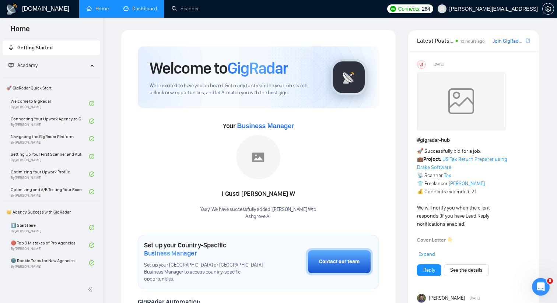
click at [143, 12] on link "Dashboard" at bounding box center [139, 9] width 33 height 6
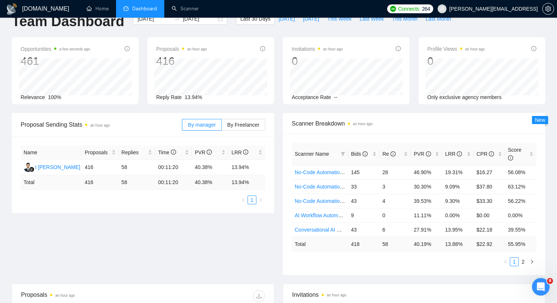
scroll to position [18, 0]
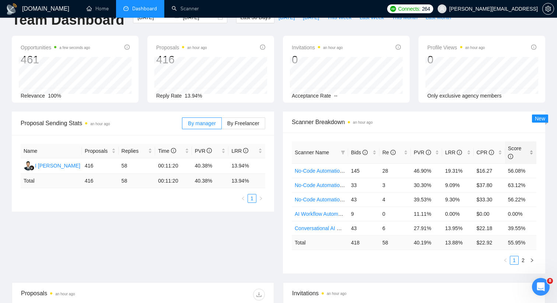
click at [531, 154] on div "Score" at bounding box center [520, 152] width 25 height 16
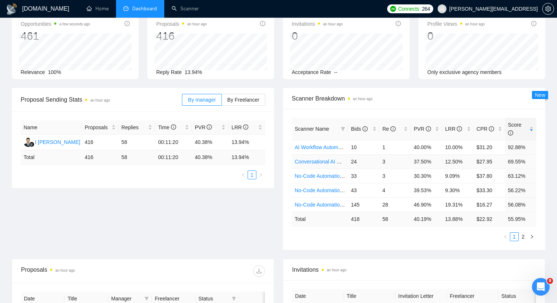
scroll to position [38, 0]
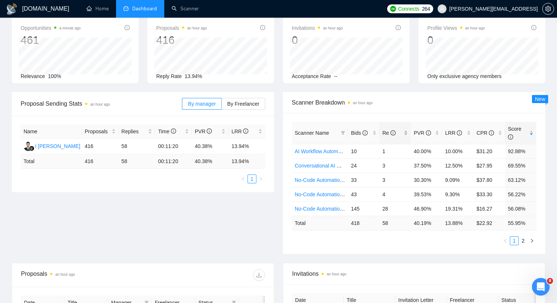
click at [406, 131] on div "Re" at bounding box center [394, 133] width 25 height 8
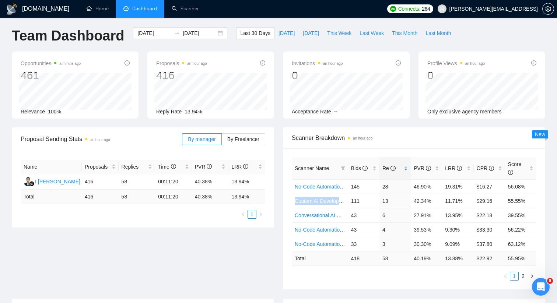
scroll to position [0, 0]
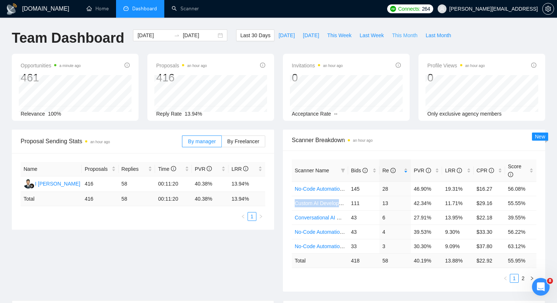
click at [404, 33] on span "This Month" at bounding box center [404, 35] width 25 height 8
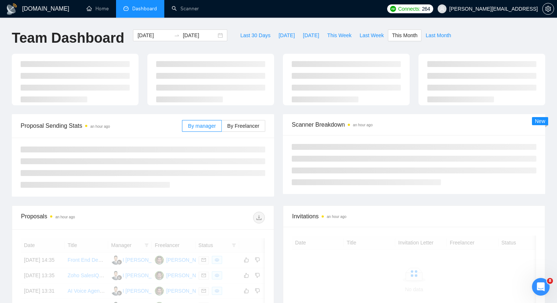
type input "2025-09-01"
type input "2025-09-30"
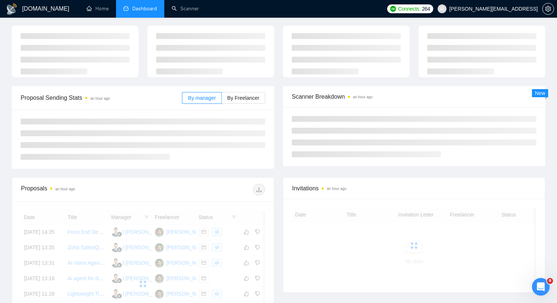
scroll to position [56, 0]
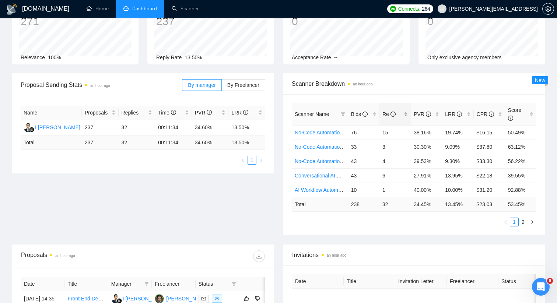
click at [406, 114] on div "Re" at bounding box center [394, 114] width 25 height 8
click at [434, 114] on div "PVR" at bounding box center [425, 114] width 25 height 8
click at [333, 160] on link "No-Code Automation (Budget Filters W4, Aug)" at bounding box center [346, 161] width 105 height 6
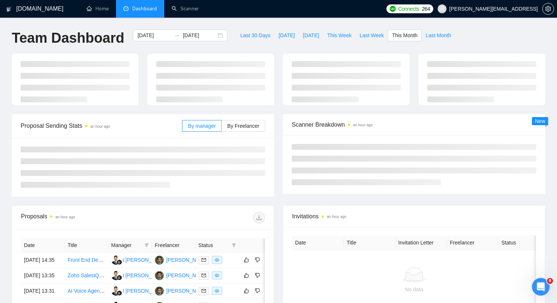
scroll to position [56, 0]
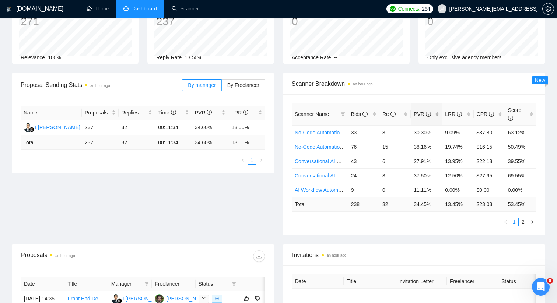
click at [435, 112] on div "PVR" at bounding box center [425, 114] width 25 height 8
click at [435, 113] on div "PVR" at bounding box center [425, 114] width 25 height 8
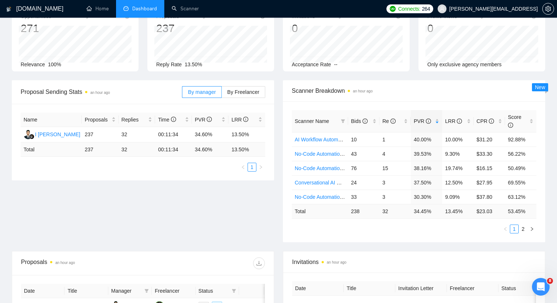
scroll to position [63, 0]
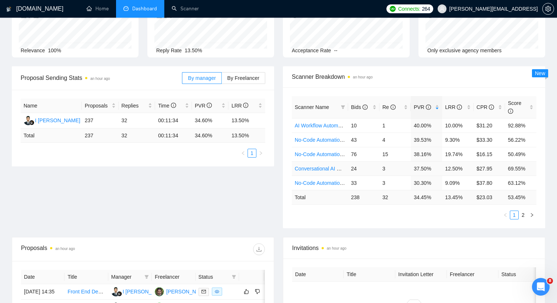
click at [331, 168] on link "Conversational AI & AI Agents (Client Filters)" at bounding box center [345, 169] width 102 height 6
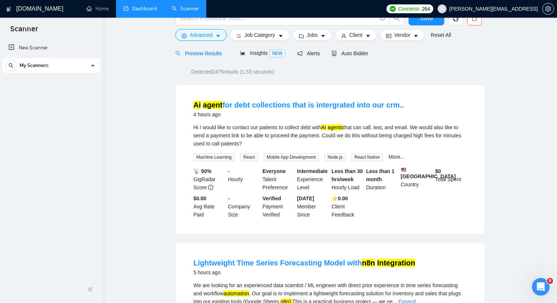
scroll to position [166, 0]
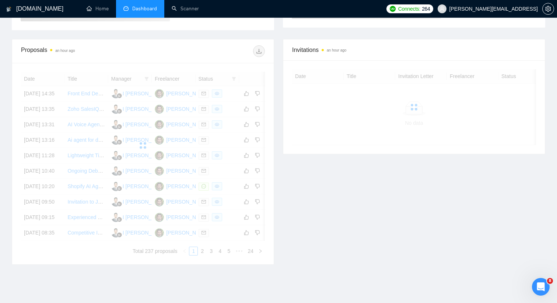
scroll to position [63, 0]
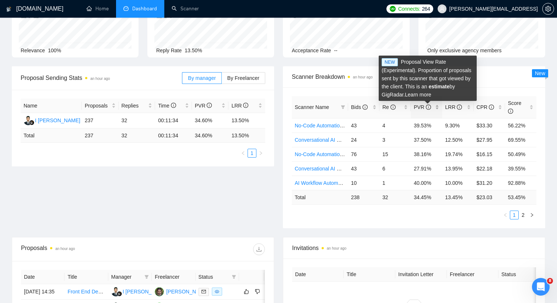
click at [435, 106] on div "PVR" at bounding box center [425, 107] width 25 height 8
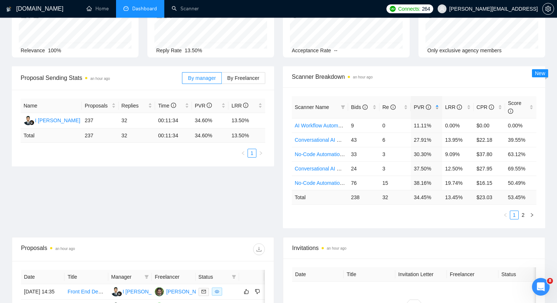
click at [435, 106] on div "PVR" at bounding box center [425, 107] width 25 height 8
click at [402, 107] on span "Re" at bounding box center [392, 107] width 20 height 8
click at [403, 107] on div "Re" at bounding box center [394, 107] width 25 height 8
click at [468, 107] on div "LRR" at bounding box center [457, 107] width 25 height 8
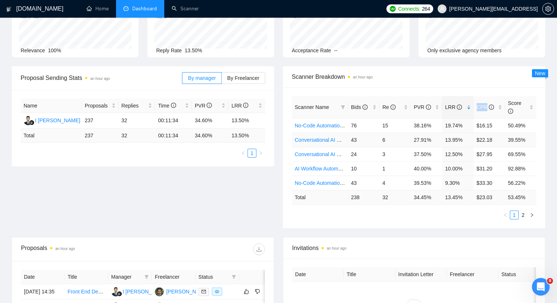
click at [331, 138] on link "Conversational AI & AI Agents (Budget Filters)" at bounding box center [346, 140] width 105 height 6
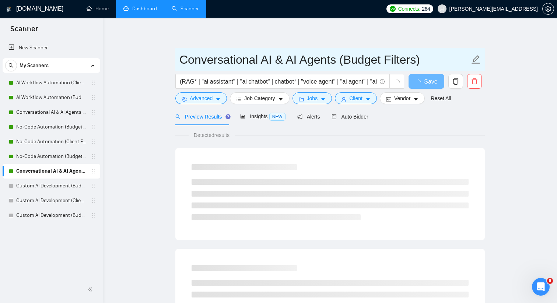
click at [342, 57] on input "Conversational AI & AI Agents (Budget Filters)" at bounding box center [324, 59] width 290 height 18
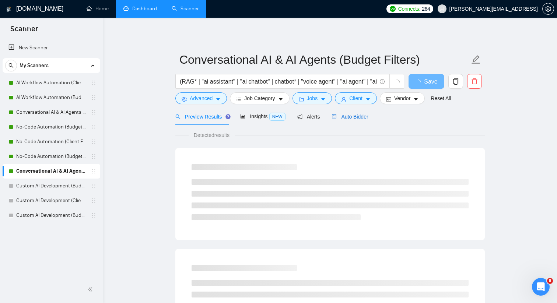
click at [346, 116] on span "Auto Bidder" at bounding box center [349, 117] width 36 height 6
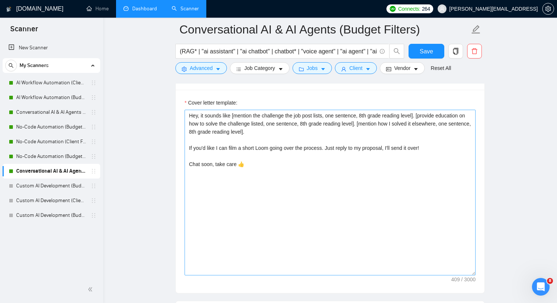
scroll to position [779, 0]
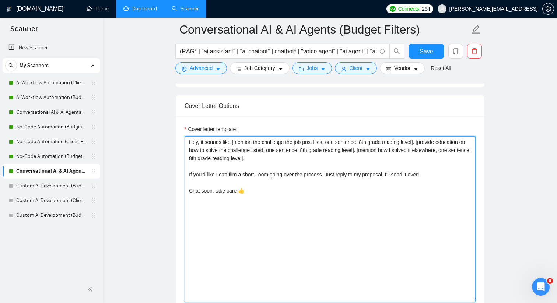
click at [303, 153] on textarea "Hey, it sounds like [mention the challenge the job post lists, one sentence, 8t…" at bounding box center [329, 219] width 291 height 166
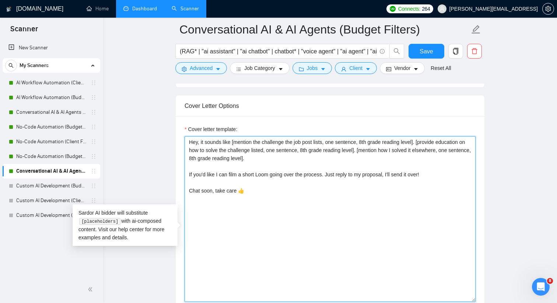
click at [303, 153] on textarea "Hey, it sounds like [mention the challenge the job post lists, one sentence, 8t…" at bounding box center [329, 219] width 291 height 166
click at [447, 153] on textarea "Hey, it sounds like [mention the challenge the job post lists, one sentence, 8t…" at bounding box center [329, 219] width 291 height 166
click at [394, 162] on textarea "Hey, it sounds like [mention the challenge the job post lists, one sentence, 8t…" at bounding box center [329, 219] width 291 height 166
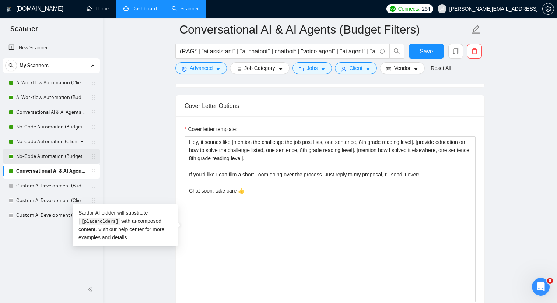
drag, startPoint x: 57, startPoint y: 152, endPoint x: 61, endPoint y: 151, distance: 4.6
click at [57, 152] on link "No-Code Automation (Budget Filters W4, Aug)" at bounding box center [51, 156] width 70 height 15
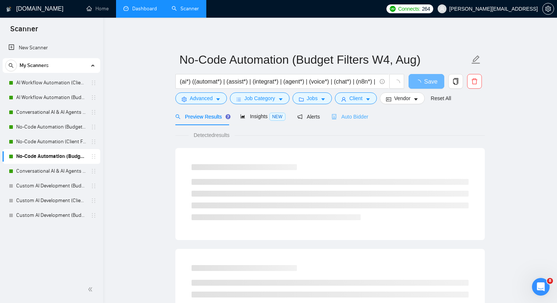
click at [338, 112] on div "Auto Bidder" at bounding box center [349, 116] width 36 height 17
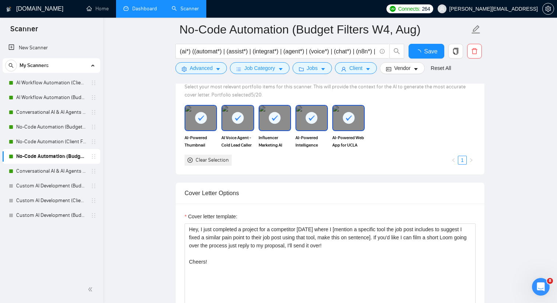
scroll to position [723, 0]
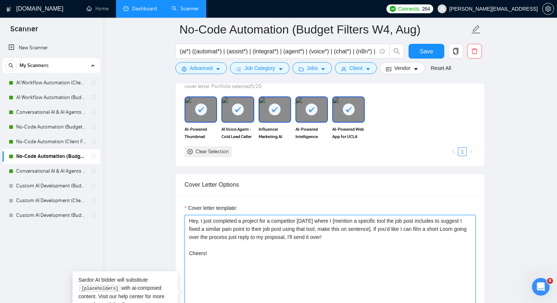
drag, startPoint x: 357, startPoint y: 219, endPoint x: 403, endPoint y: 230, distance: 47.0
click at [403, 230] on textarea "Hey, I just completed a project for a competitor two weeks ago where I [mention…" at bounding box center [329, 298] width 291 height 166
click at [392, 253] on textarea "Hey, I just completed a project for a competitor two weeks ago where I [mention…" at bounding box center [329, 298] width 291 height 166
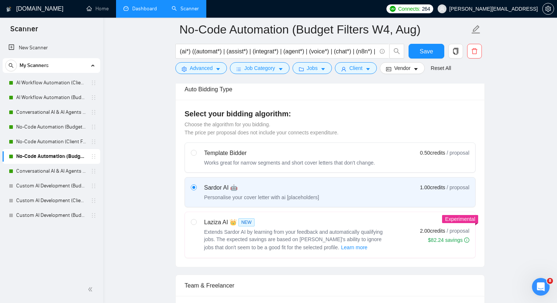
scroll to position [134, 0]
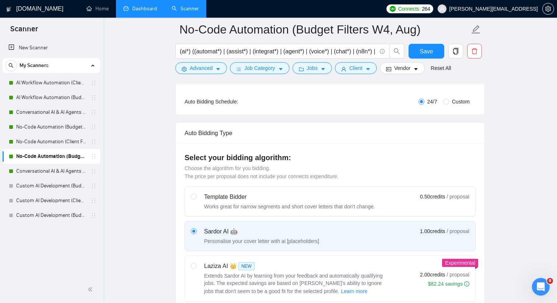
click at [152, 12] on link "Dashboard" at bounding box center [139, 9] width 33 height 6
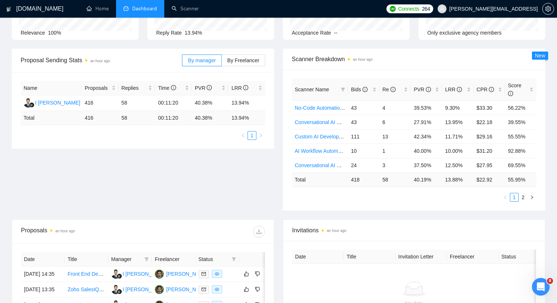
scroll to position [79, 0]
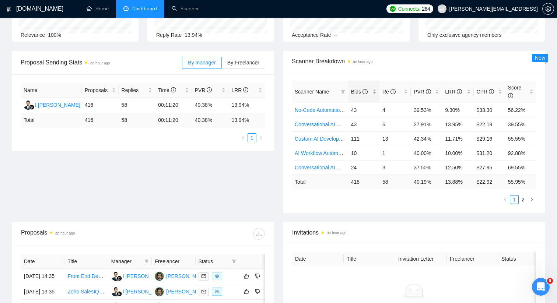
click at [375, 91] on div "Bids" at bounding box center [363, 92] width 25 height 8
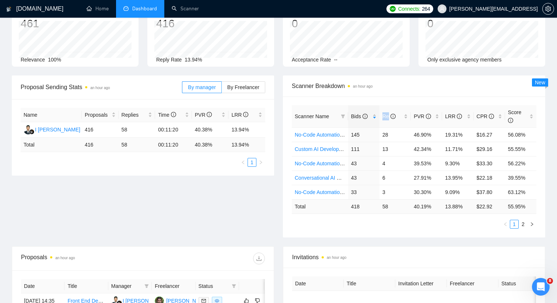
scroll to position [0, 0]
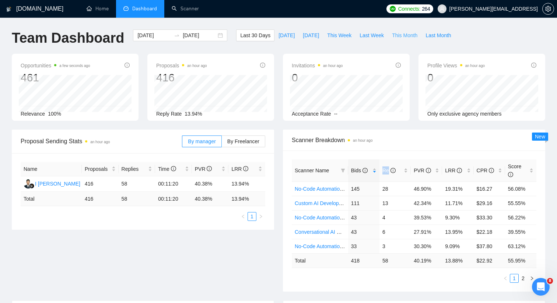
click at [404, 37] on span "This Month" at bounding box center [404, 35] width 25 height 8
type input "2025-09-01"
type input "2025-09-30"
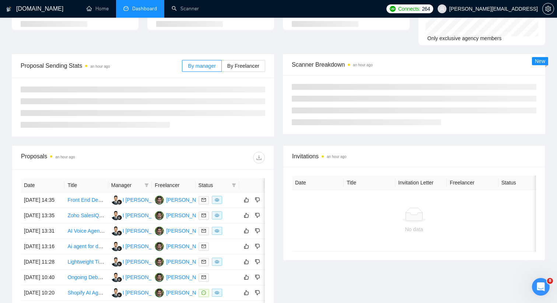
scroll to position [76, 0]
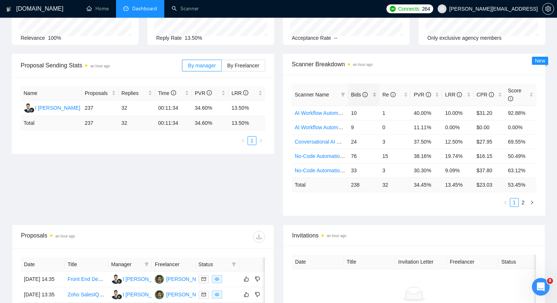
click at [374, 94] on div "Bids" at bounding box center [363, 95] width 25 height 8
click at [397, 71] on div "Scanner Breakdown an hour ago" at bounding box center [414, 64] width 244 height 21
click at [533, 96] on div "Score" at bounding box center [520, 95] width 25 height 16
click at [531, 95] on div "Score" at bounding box center [520, 95] width 25 height 16
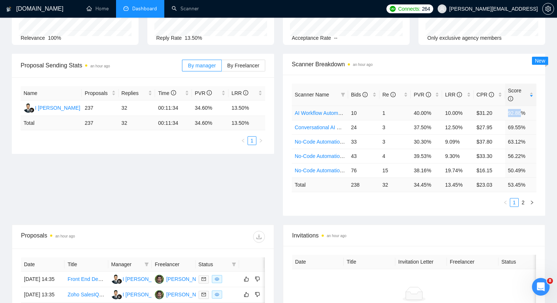
drag, startPoint x: 507, startPoint y: 112, endPoint x: 521, endPoint y: 113, distance: 14.4
click at [521, 113] on td "92.88%" at bounding box center [520, 113] width 31 height 14
click at [525, 202] on link "2" at bounding box center [523, 202] width 8 height 8
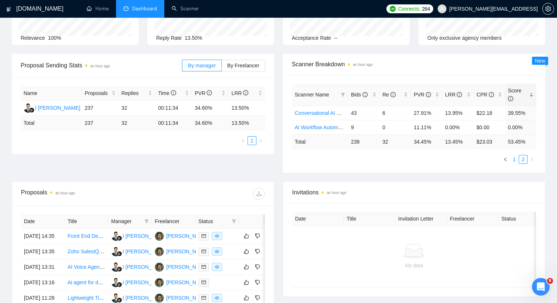
click at [514, 159] on link "1" at bounding box center [514, 159] width 8 height 8
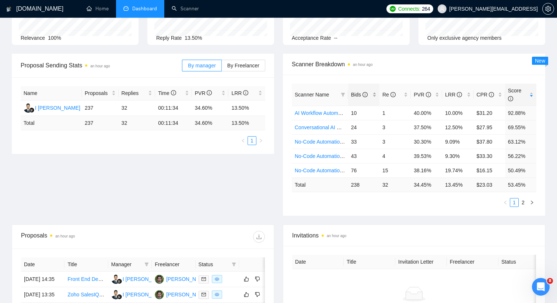
click at [376, 95] on div "Bids" at bounding box center [363, 95] width 25 height 8
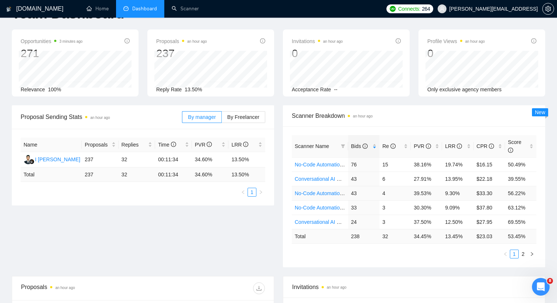
scroll to position [32, 0]
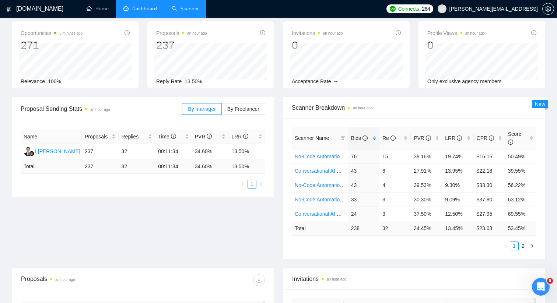
click at [182, 12] on link "Scanner" at bounding box center [185, 9] width 27 height 6
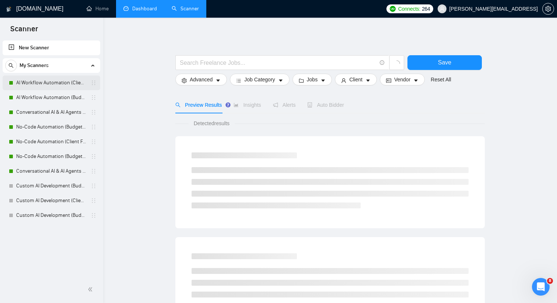
click at [72, 83] on link "AI Workflow Automation (Client Filters)" at bounding box center [51, 82] width 70 height 15
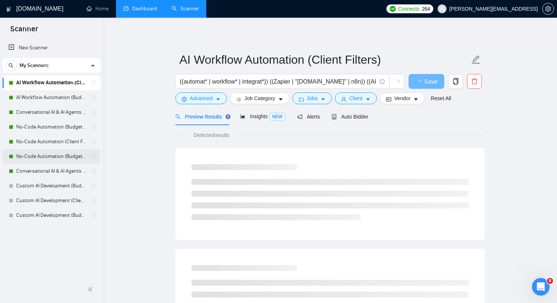
click at [67, 158] on link "No-Code Automation (Budget Filters W4, Aug)" at bounding box center [51, 156] width 70 height 15
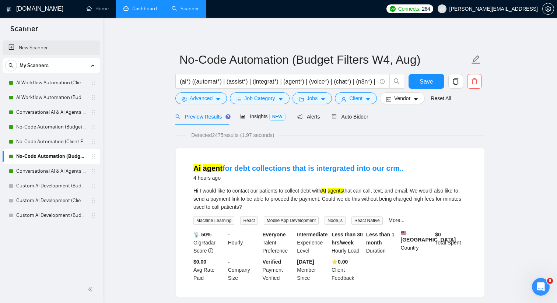
click at [60, 46] on link "New Scanner" at bounding box center [51, 47] width 86 height 15
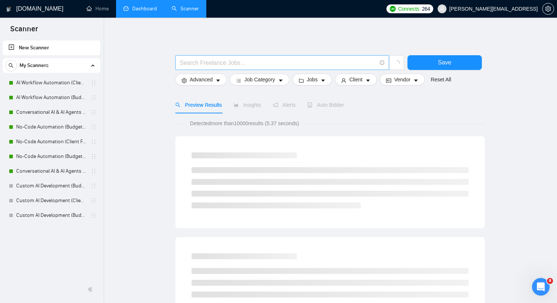
click at [194, 60] on input "text" at bounding box center [278, 62] width 197 height 9
paste input "(AI*) | (\"AI*) | (\(AI*) | (/AI*) | (#AI*) | (.AI*) | (*AI*) | (**AI*) | (***A…"
type input "(AI*) | (\"AI*) | (\(AI*) | (/AI*) | (#AI*) | (.AI*) | (*AI*) | (**AI*) | (***A…"
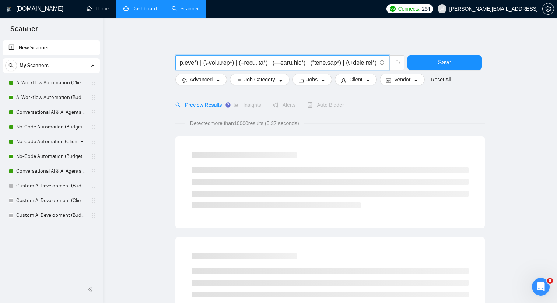
scroll to position [0, 0]
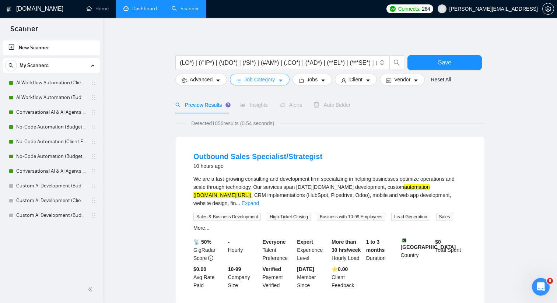
click at [247, 78] on span "Job Category" at bounding box center [259, 79] width 31 height 8
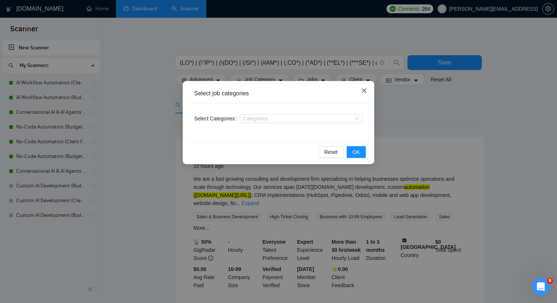
click at [364, 87] on span "Close" at bounding box center [364, 91] width 20 height 20
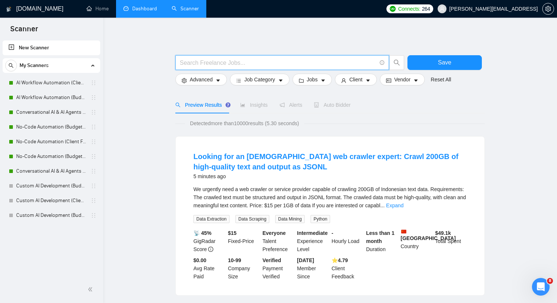
paste input ""chat -bot" | "chat -bots" | "(chat -bot)" | "[chat -bot]" | ".chat -bot" | ",c…"
type input ""chat -bot" | "chat -bots" | "(chat -bot)" | "[chat -bot]" | ".chat -bot" | ",c…"
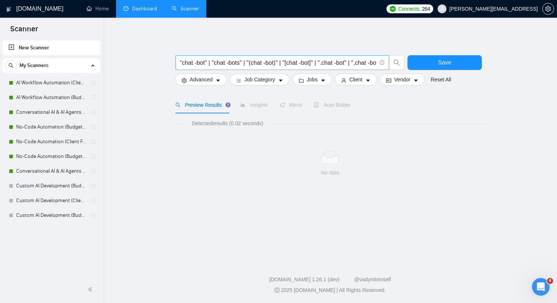
click at [200, 62] on input ""chat -bot" | "chat -bots" | "(chat -bot)" | "[chat -bot]" | ".chat -bot" | ",c…" at bounding box center [278, 62] width 197 height 9
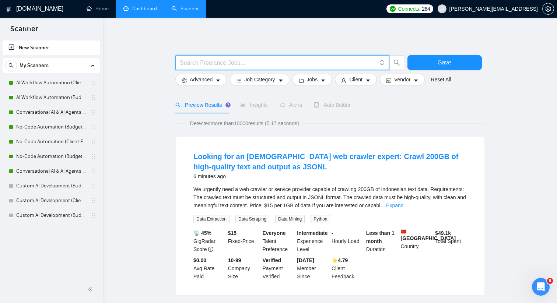
click at [258, 61] on input "text" at bounding box center [278, 62] width 197 height 9
paste input "(n8n*) | (\"n8n*) | (\(n8n*) | (/n8n*) | (#n8n*) | (.n8n*) | (*n8n*) | (**n8n*)…"
type input "(n8n*) | (\"n8n*) | (\(n8n*) | (/n8n*) | (#n8n*) | (.n8n*) | (*n8n*) | (**n8n*)…"
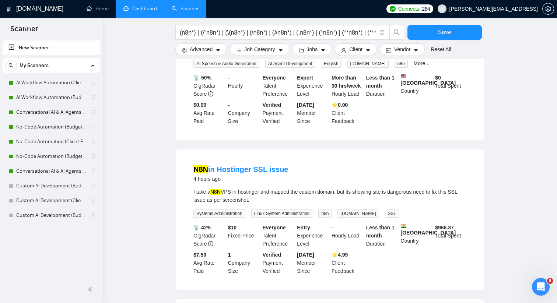
scroll to position [60, 0]
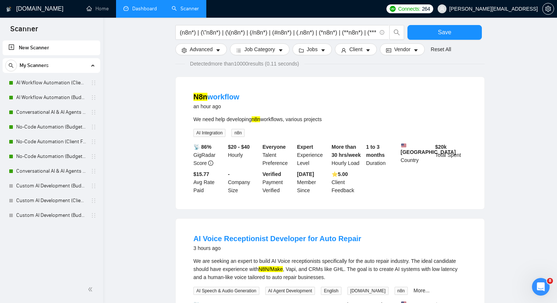
click at [146, 12] on link "Dashboard" at bounding box center [139, 9] width 33 height 6
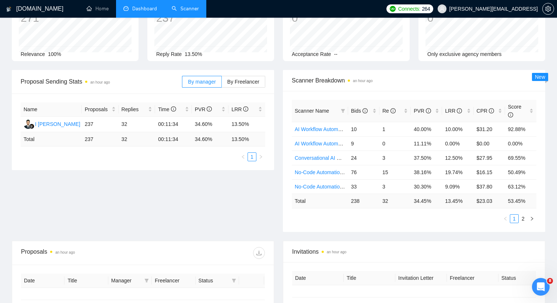
type input "2025-08-18"
type input "2025-09-17"
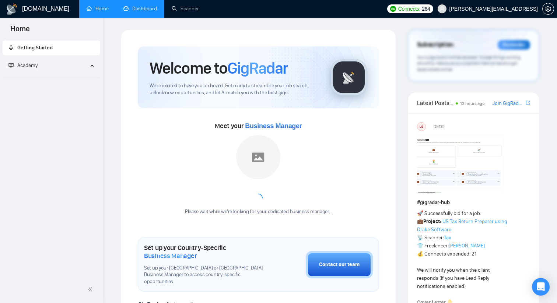
drag, startPoint x: 0, startPoint y: 0, endPoint x: 138, endPoint y: 10, distance: 138.7
click at [138, 10] on link "Dashboard" at bounding box center [139, 9] width 33 height 6
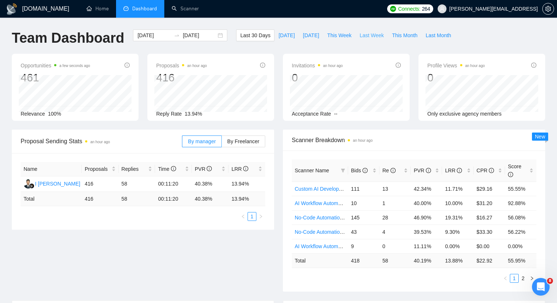
click at [373, 37] on span "Last Week" at bounding box center [371, 35] width 24 height 8
type input "2025-09-08"
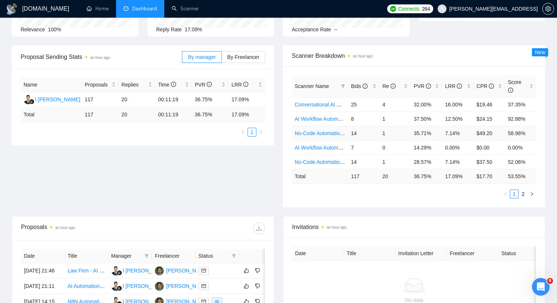
scroll to position [83, 0]
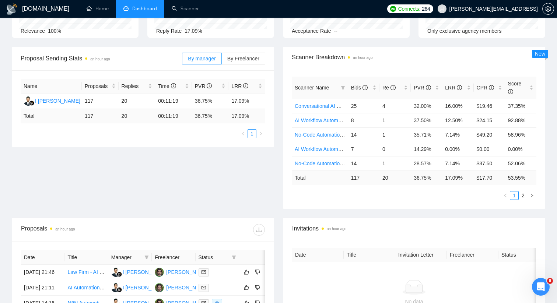
click at [382, 176] on td "20" at bounding box center [394, 177] width 31 height 14
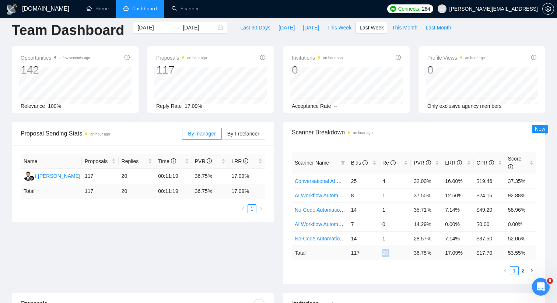
scroll to position [0, 0]
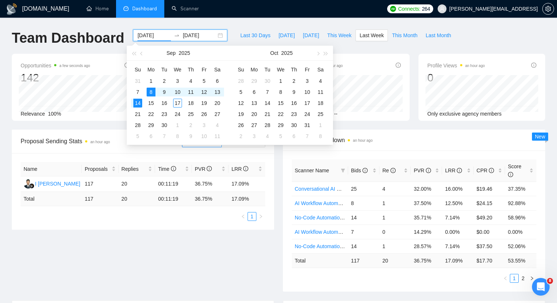
drag, startPoint x: 155, startPoint y: 36, endPoint x: 163, endPoint y: 35, distance: 7.4
click at [163, 35] on input "2025-09-08" at bounding box center [153, 35] width 33 height 8
drag, startPoint x: 201, startPoint y: 36, endPoint x: 207, endPoint y: 36, distance: 6.3
click at [207, 36] on input "2025-09-14" at bounding box center [199, 35] width 33 height 8
type input "2025-09-14"
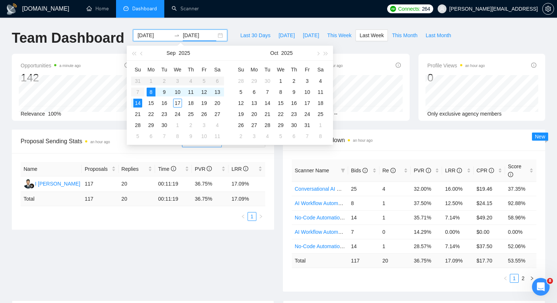
click at [380, 138] on span "Scanner Breakdown an hour ago" at bounding box center [414, 139] width 244 height 9
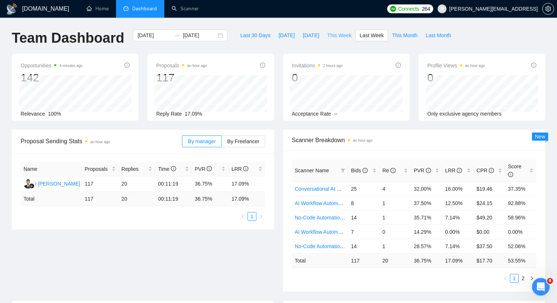
click at [343, 38] on span "This Week" at bounding box center [339, 35] width 24 height 8
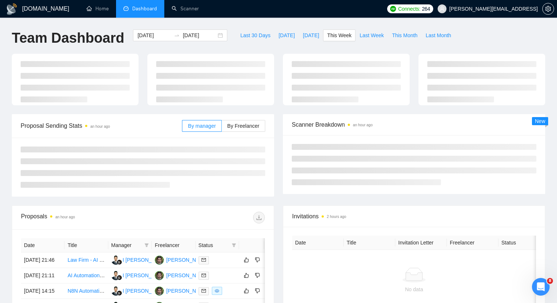
type input "2025-09-15"
type input "2025-09-21"
